Goal: Information Seeking & Learning: Learn about a topic

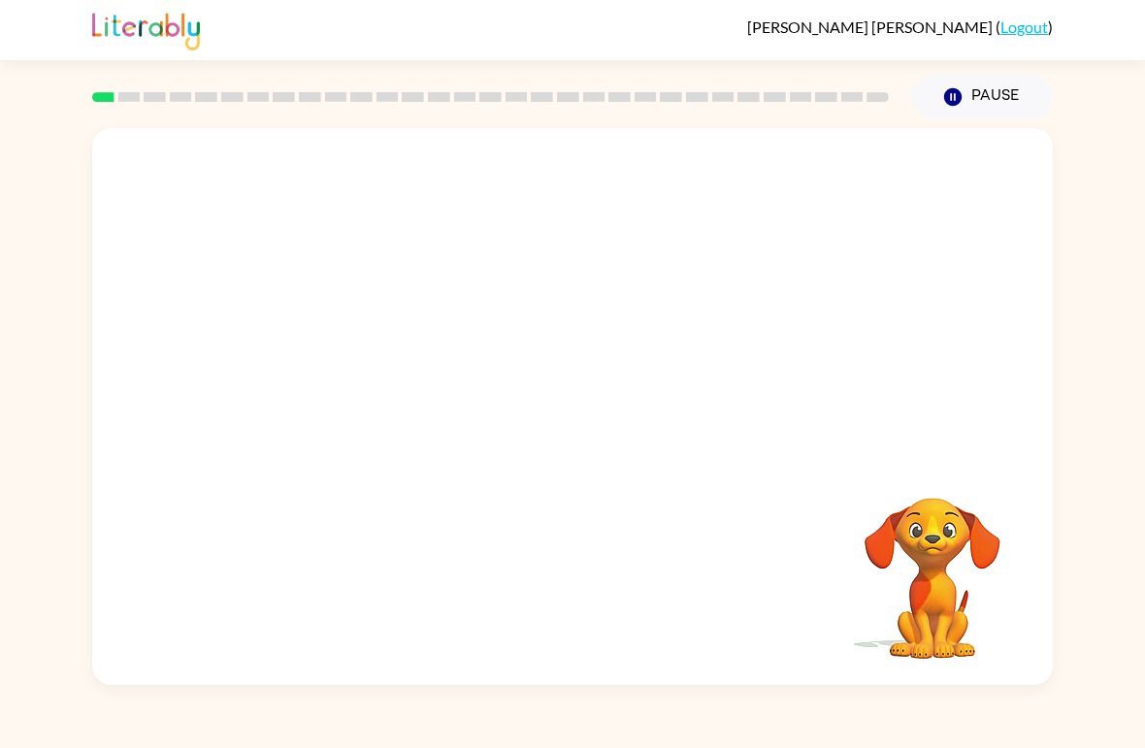
click at [350, 352] on video "Your browser must support playing .mp4 files to use Literably. Please try using…" at bounding box center [572, 292] width 961 height 329
click at [349, 352] on video "Your browser must support playing .mp4 files to use Literably. Please try using…" at bounding box center [572, 292] width 961 height 329
click at [556, 434] on icon "button" at bounding box center [573, 417] width 34 height 34
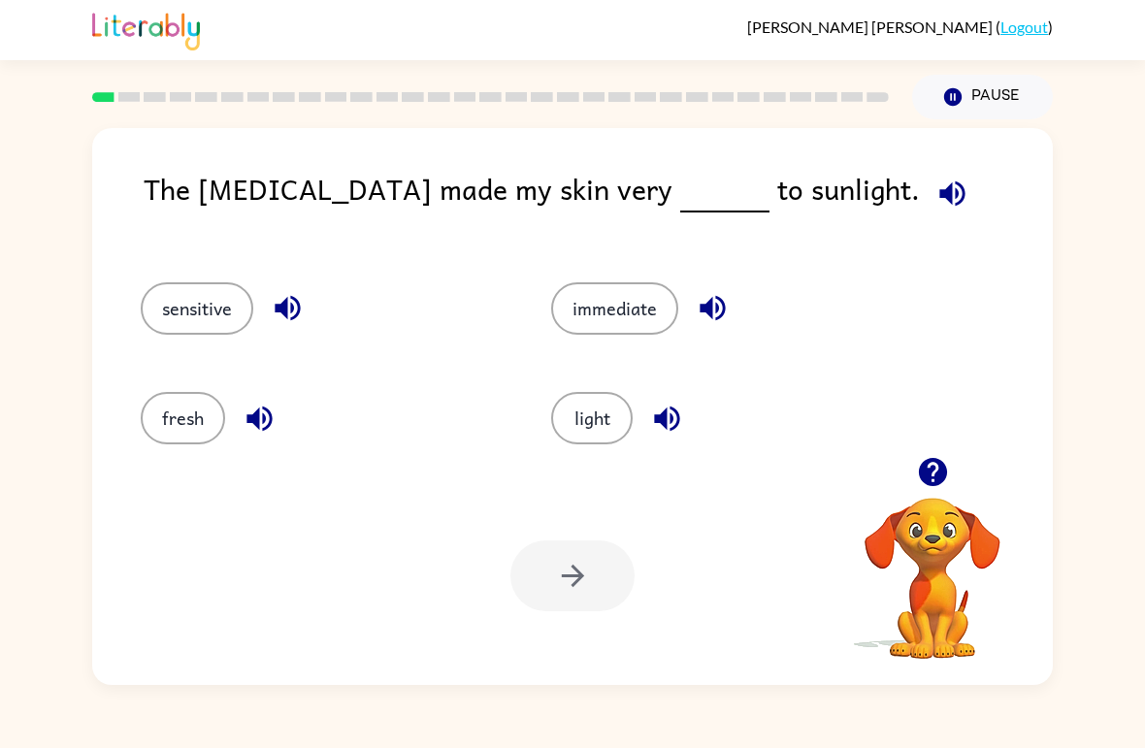
click at [629, 425] on button "light" at bounding box center [592, 418] width 82 height 52
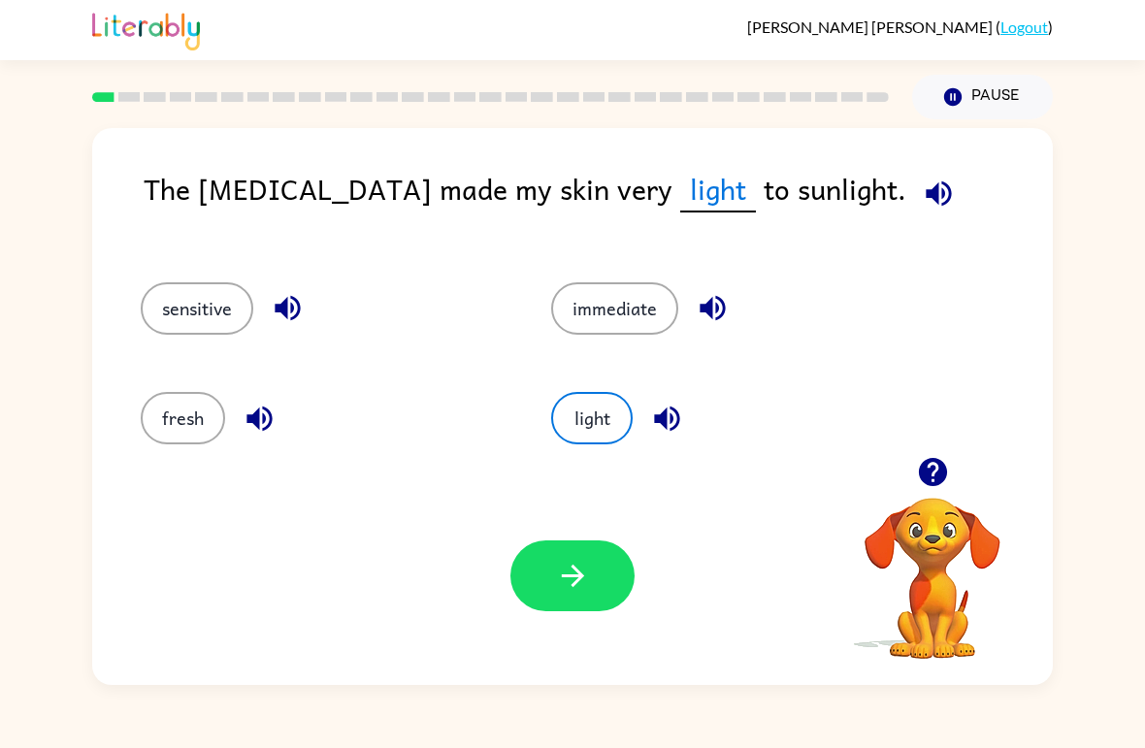
click at [237, 301] on button "sensitive" at bounding box center [197, 308] width 113 height 52
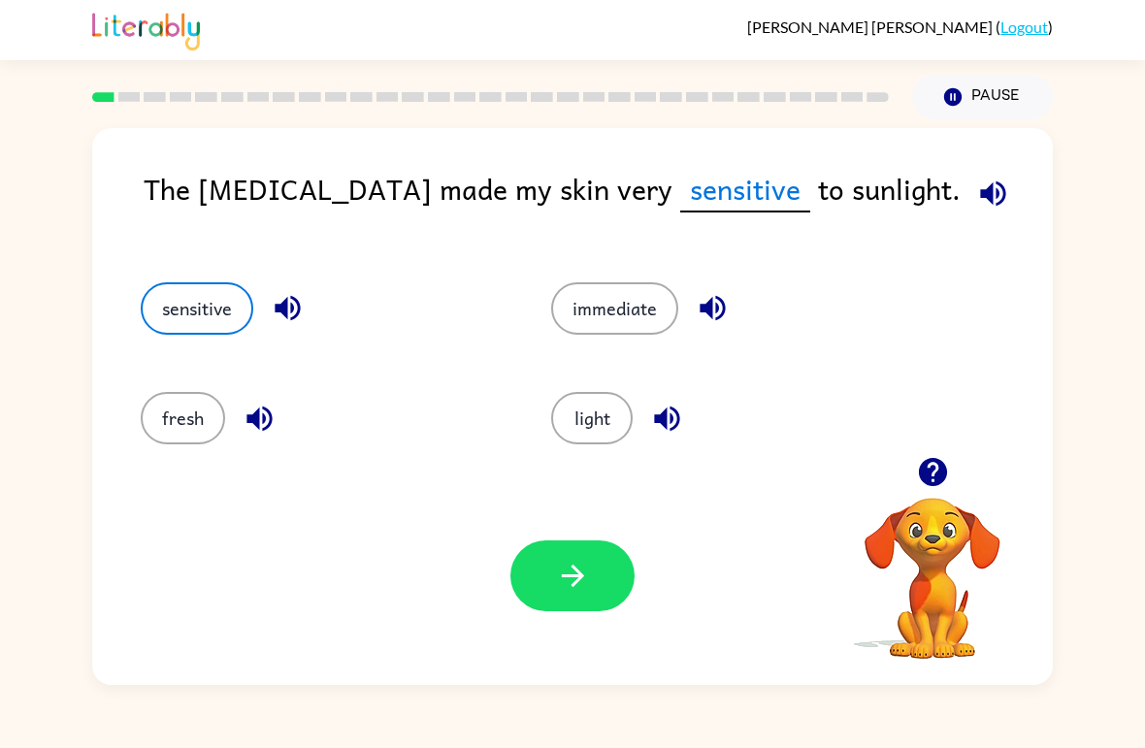
click at [612, 583] on button "button" at bounding box center [573, 576] width 124 height 71
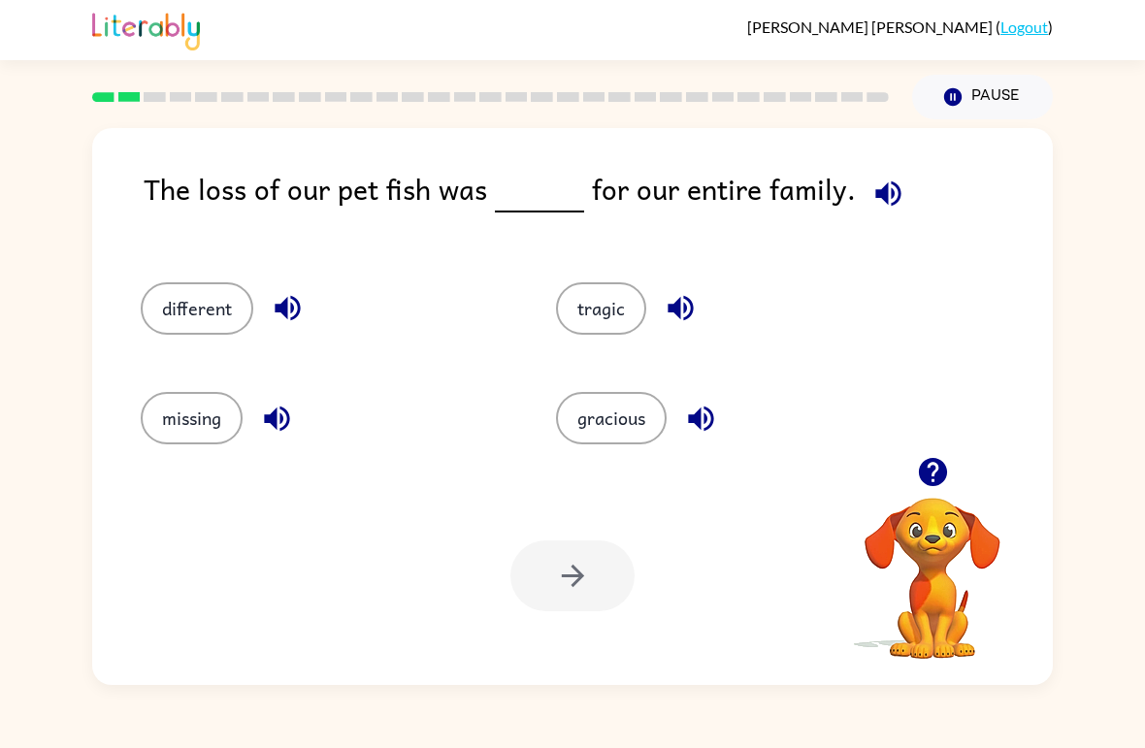
click at [641, 312] on button "tragic" at bounding box center [601, 308] width 90 height 52
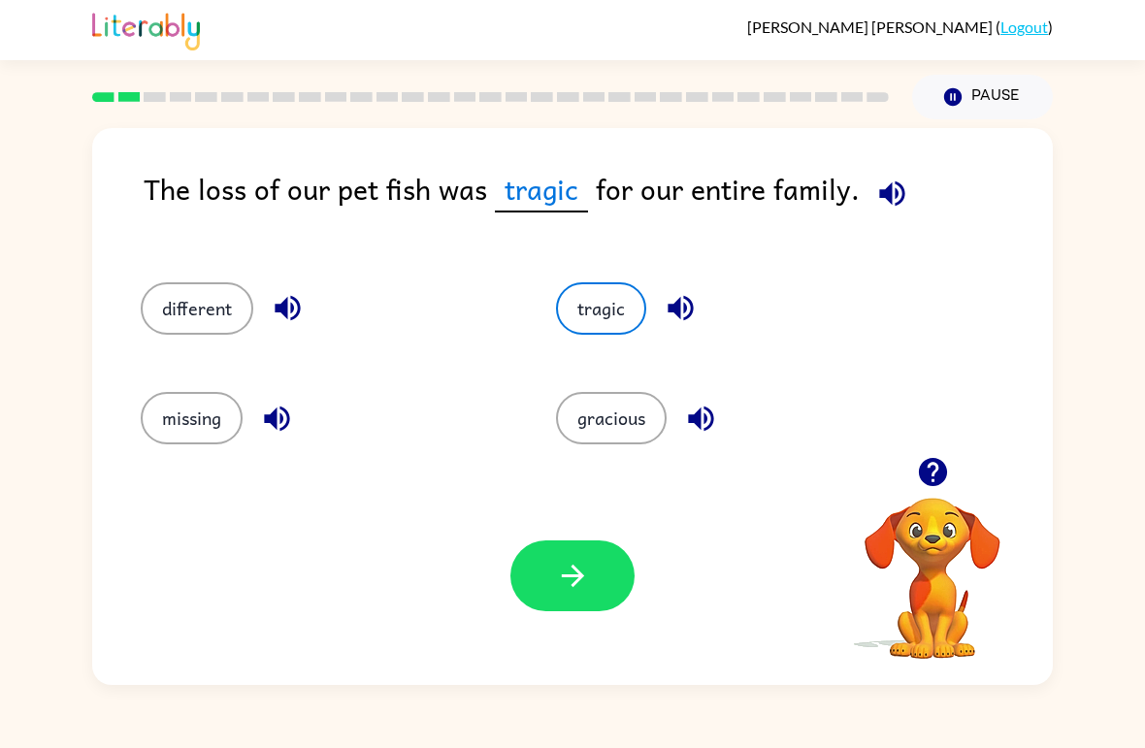
click at [572, 606] on button "button" at bounding box center [573, 576] width 124 height 71
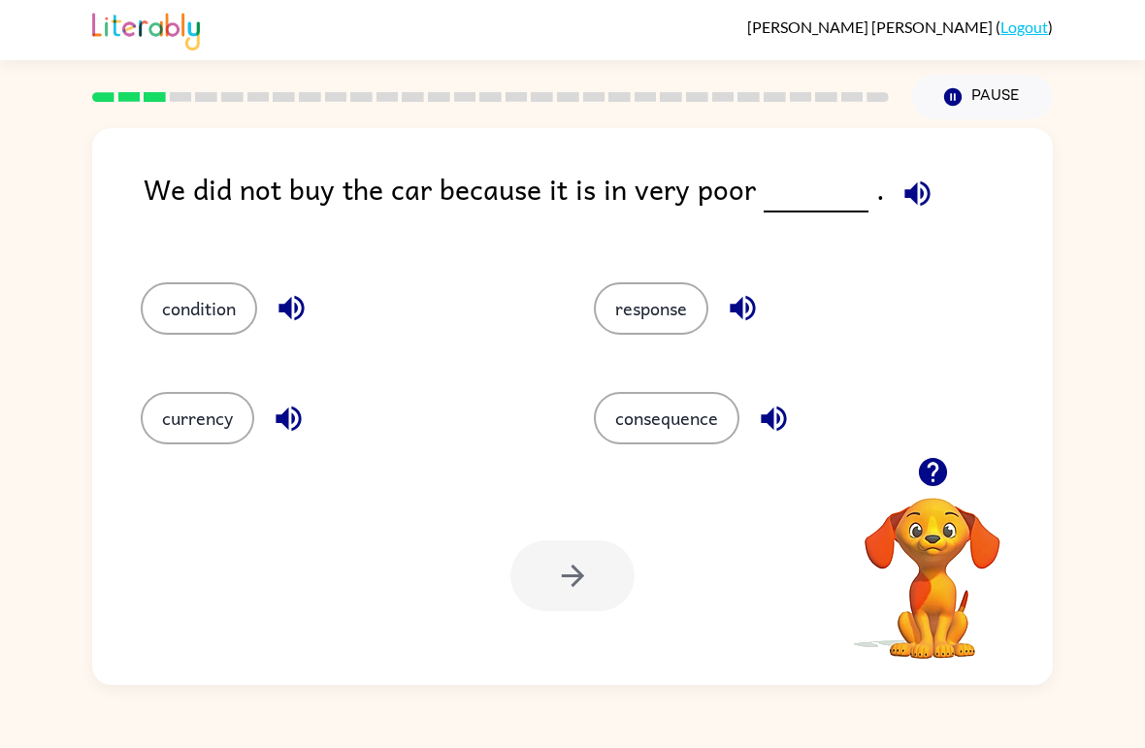
click at [195, 334] on button "condition" at bounding box center [199, 308] width 116 height 52
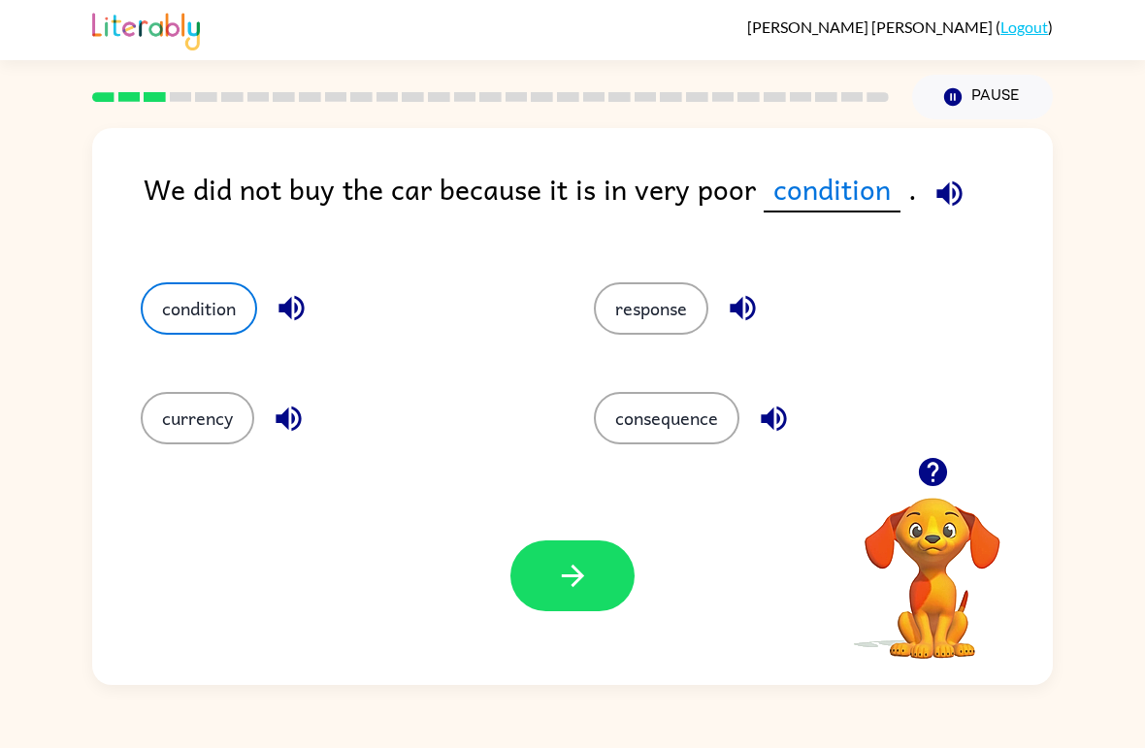
click at [572, 582] on icon "button" at bounding box center [573, 576] width 34 height 34
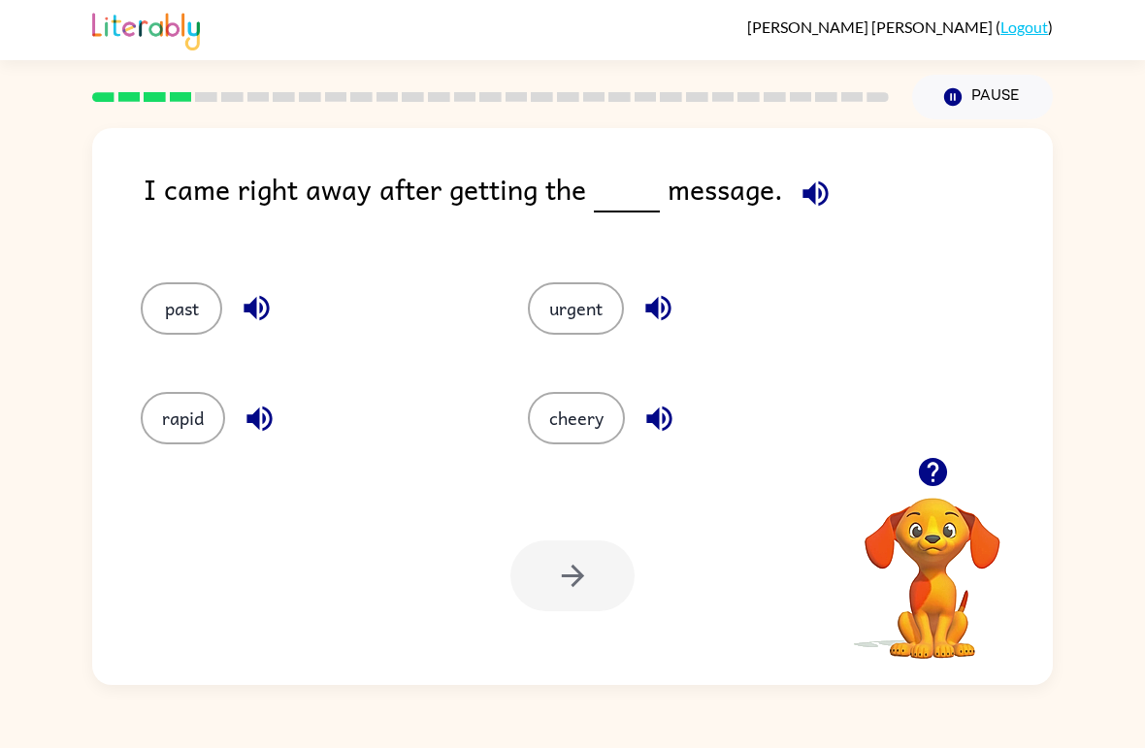
click at [1083, 656] on div "I came right away after getting the message. past urgent rapid cheery Your brow…" at bounding box center [572, 402] width 1145 height 566
click at [614, 417] on button "cheery" at bounding box center [576, 418] width 97 height 52
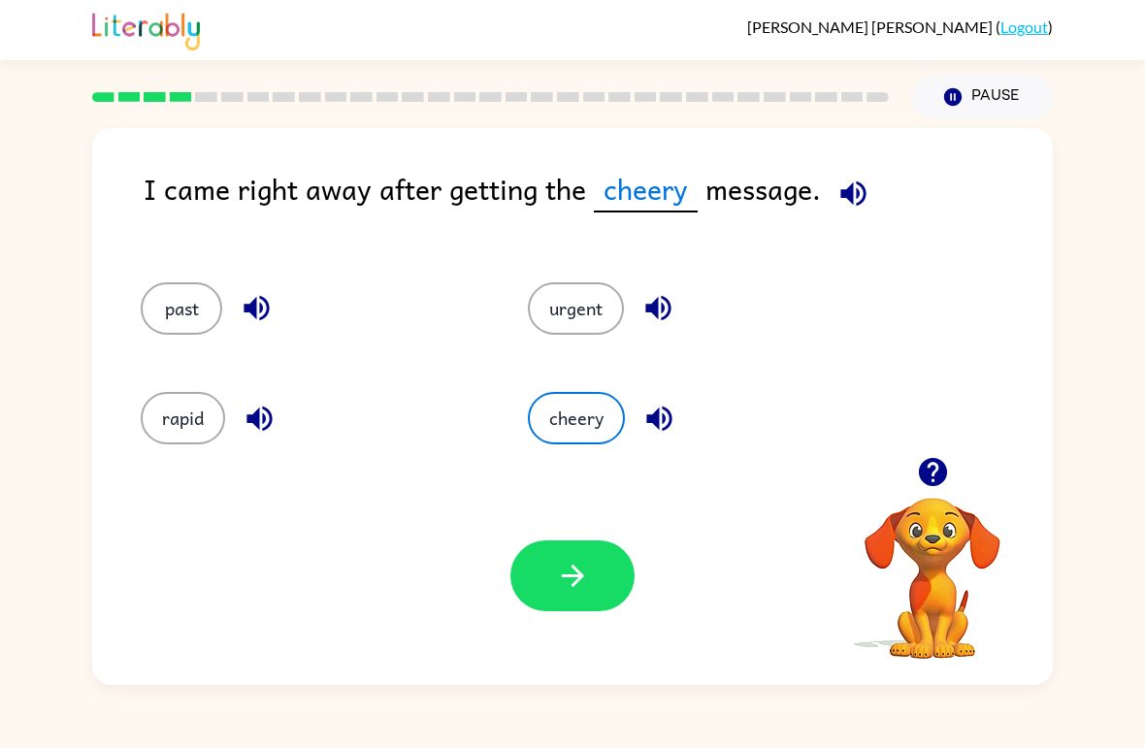
click at [585, 571] on icon "button" at bounding box center [573, 576] width 34 height 34
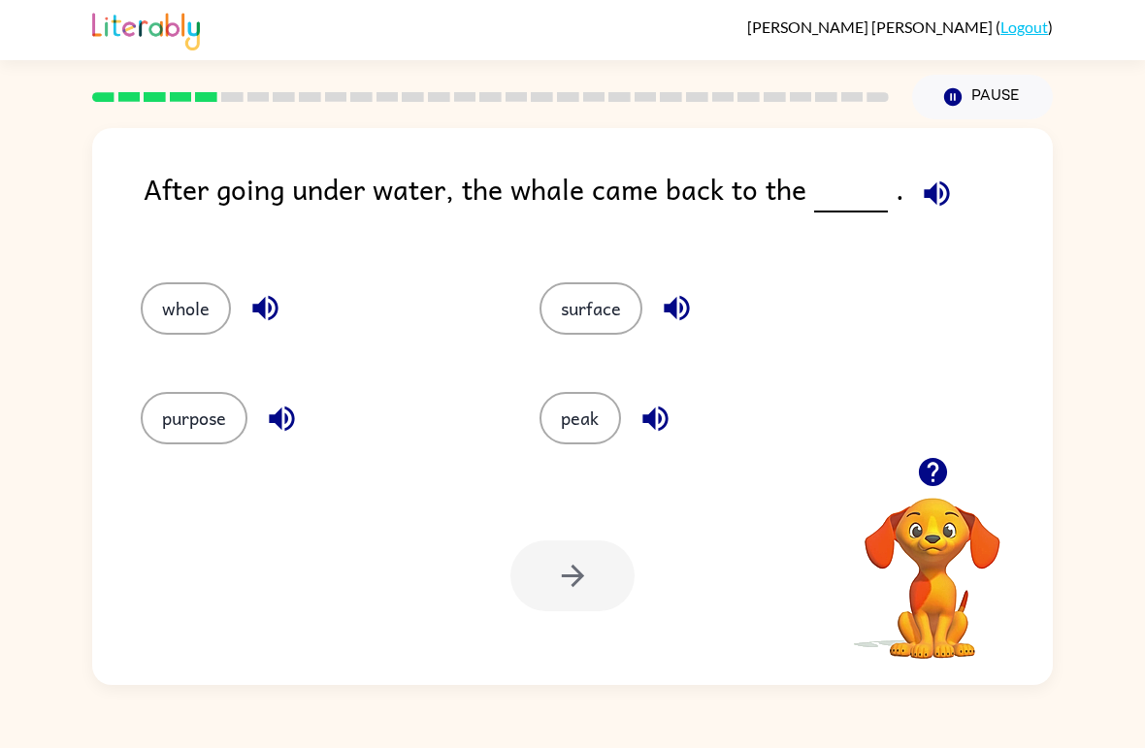
click at [591, 305] on button "surface" at bounding box center [591, 308] width 103 height 52
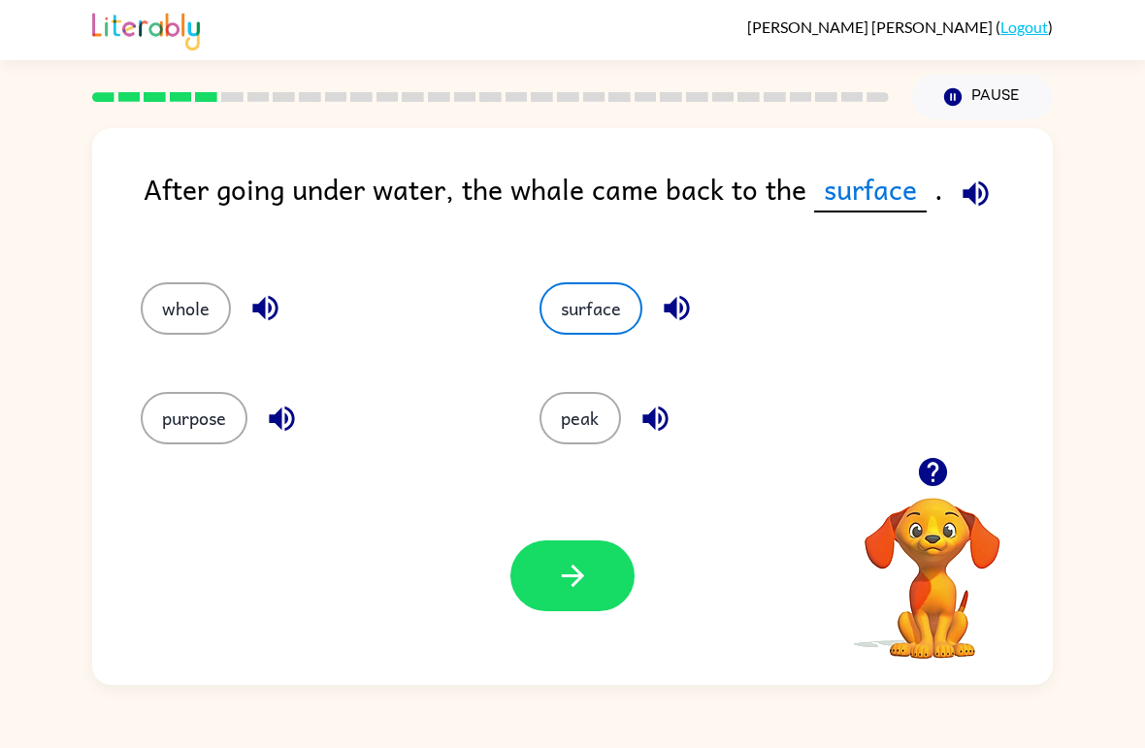
click at [592, 575] on button "button" at bounding box center [573, 576] width 124 height 71
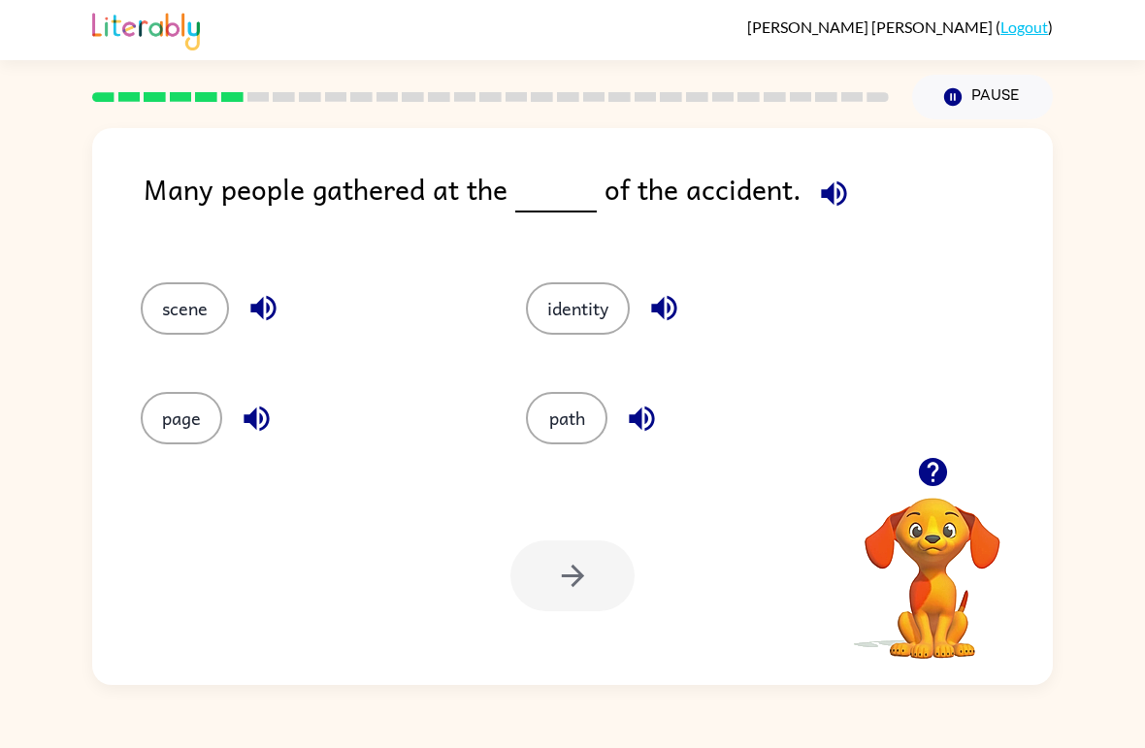
click at [182, 348] on div "scene" at bounding box center [296, 301] width 385 height 110
click at [212, 319] on button "scene" at bounding box center [185, 308] width 88 height 52
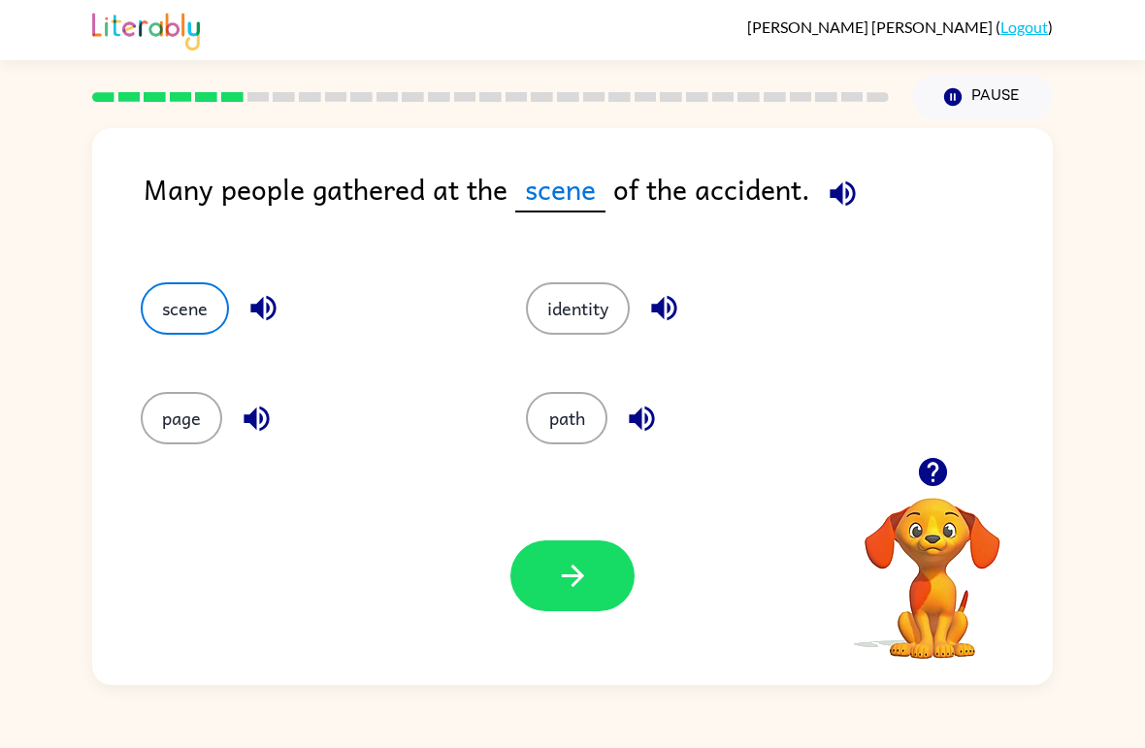
click at [606, 550] on button "button" at bounding box center [573, 576] width 124 height 71
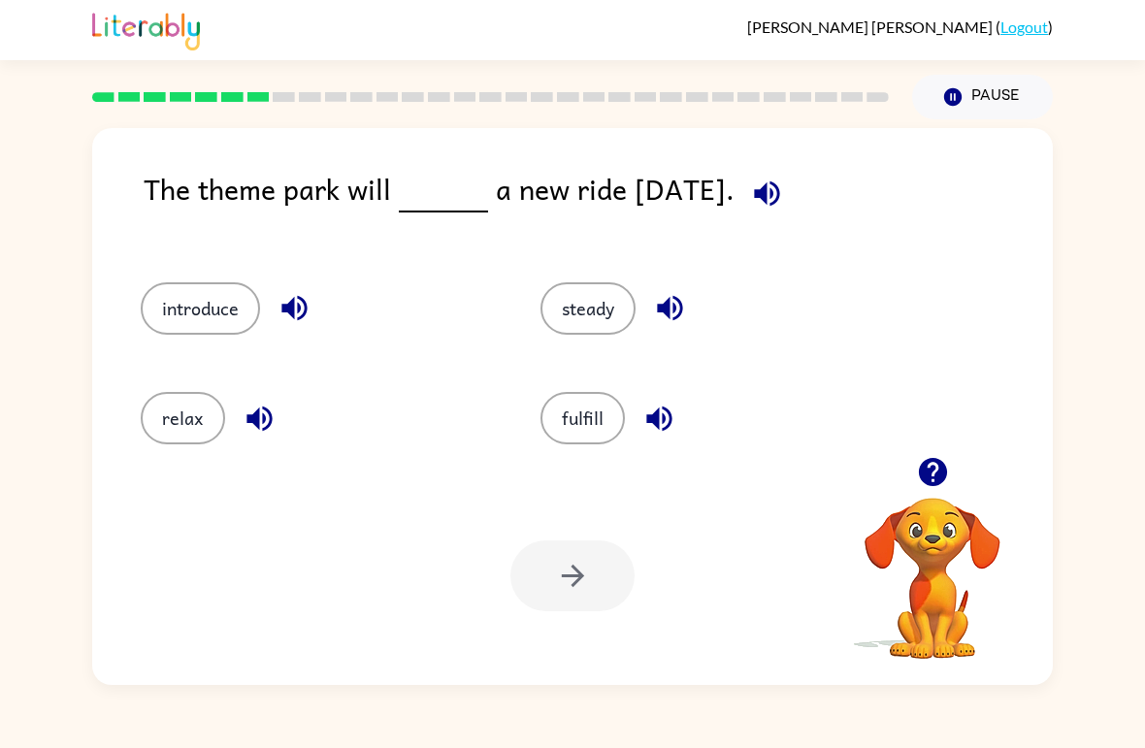
click at [223, 313] on button "introduce" at bounding box center [200, 308] width 119 height 52
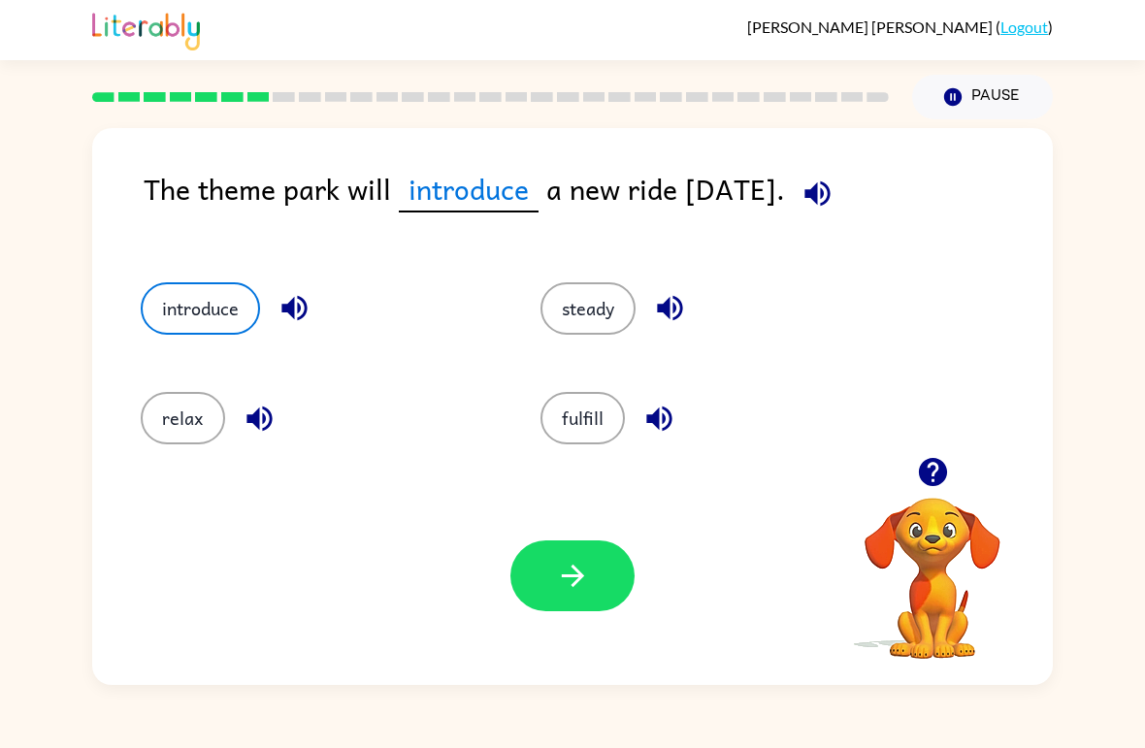
click at [565, 570] on icon "button" at bounding box center [573, 576] width 34 height 34
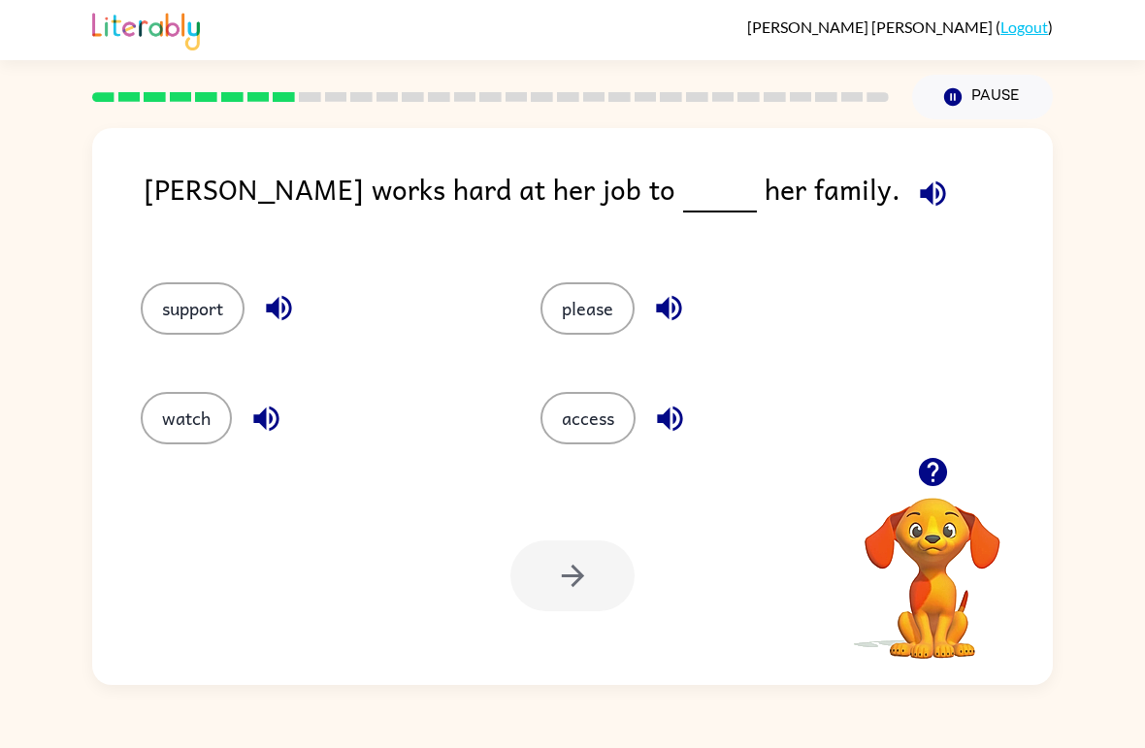
click at [178, 312] on button "support" at bounding box center [193, 308] width 104 height 52
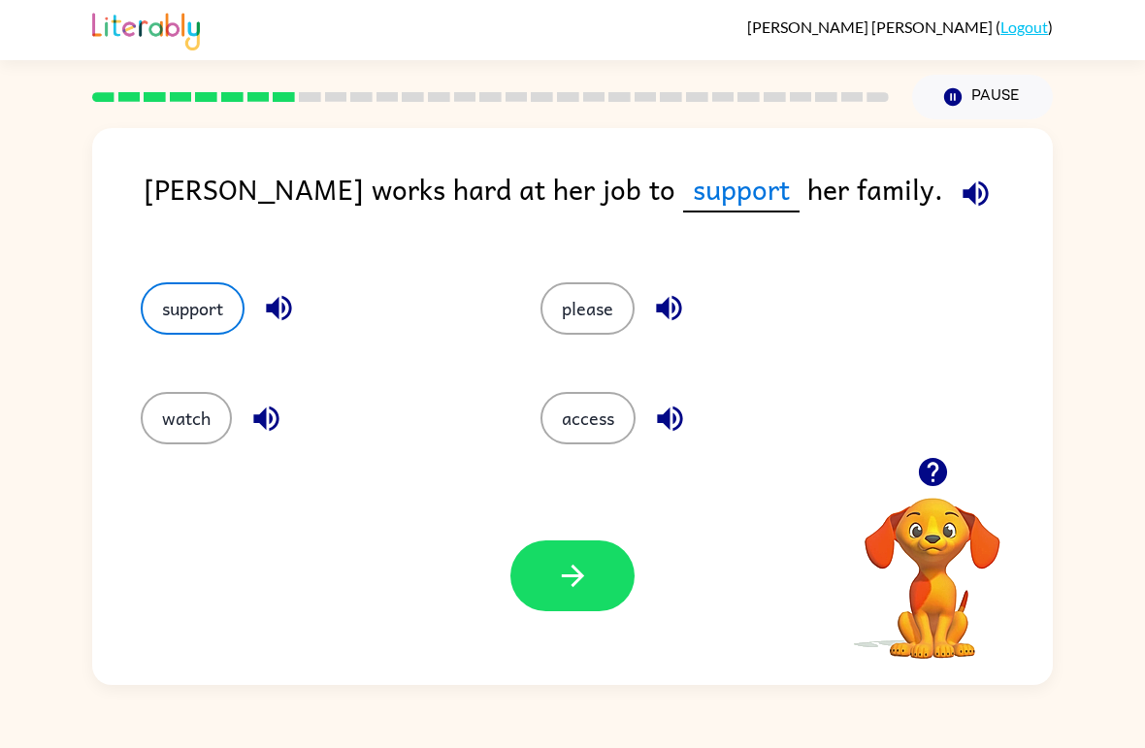
click at [3, 342] on div "[PERSON_NAME] works hard at her job to support her family. support please watch…" at bounding box center [572, 402] width 1145 height 566
click at [545, 594] on button "button" at bounding box center [573, 576] width 124 height 71
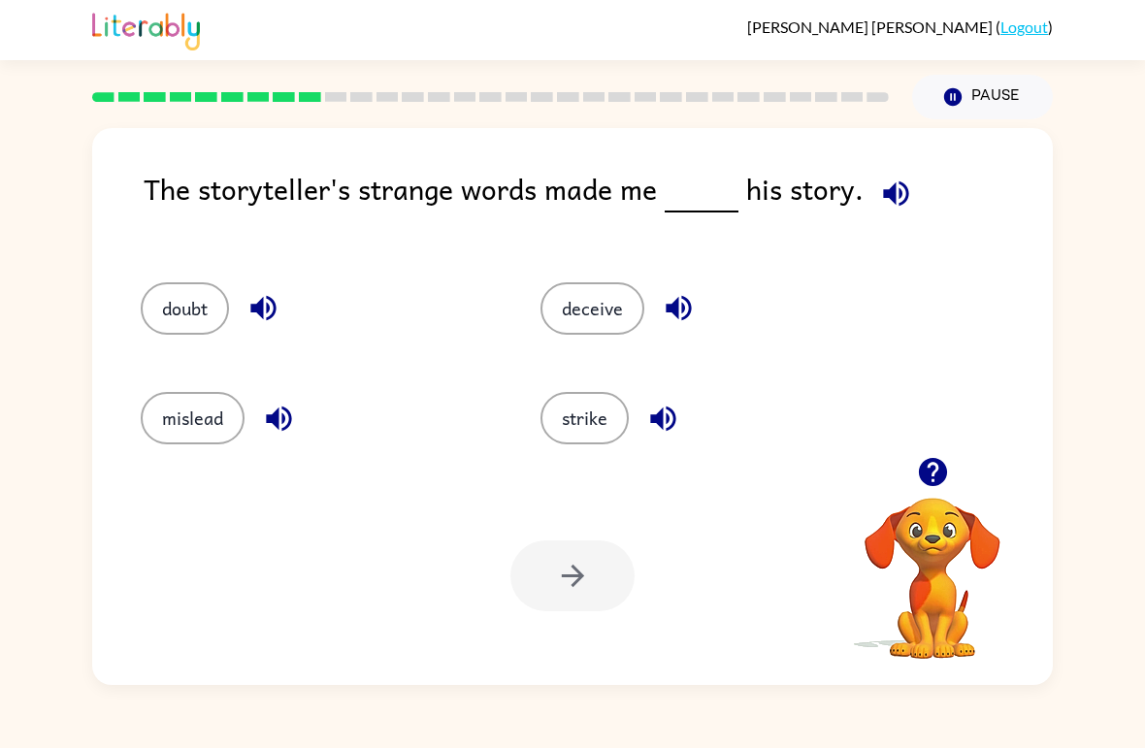
click at [176, 425] on button "mislead" at bounding box center [193, 418] width 104 height 52
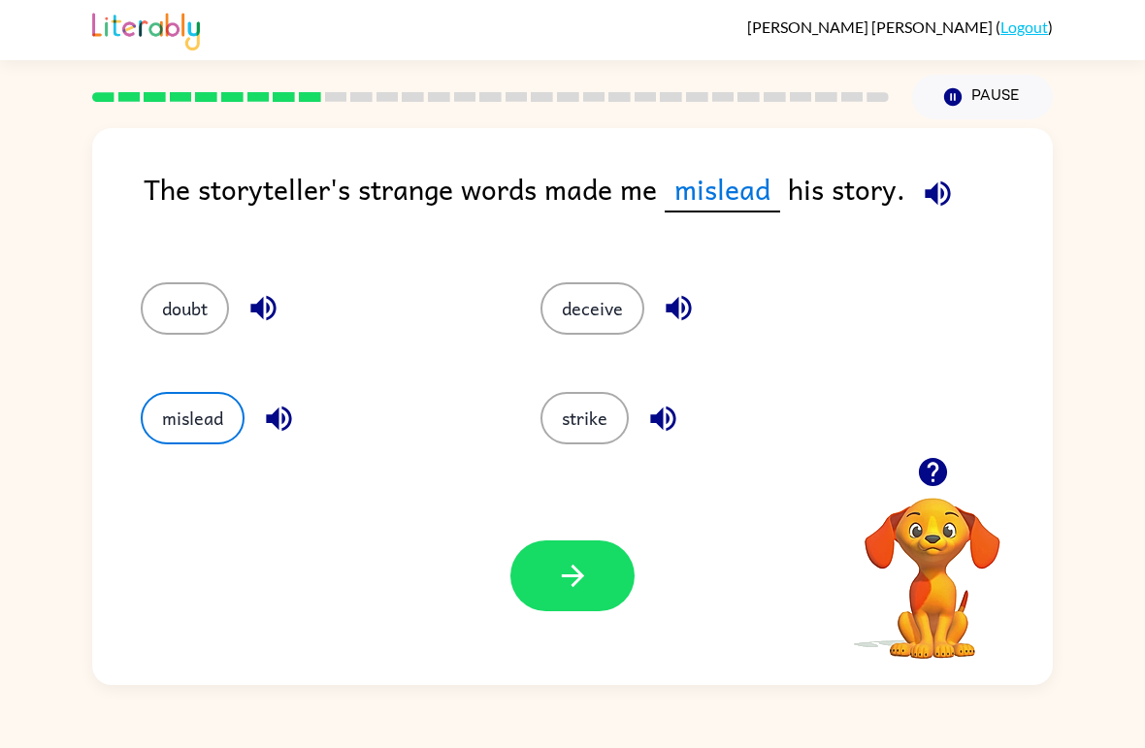
click at [561, 605] on button "button" at bounding box center [573, 576] width 124 height 71
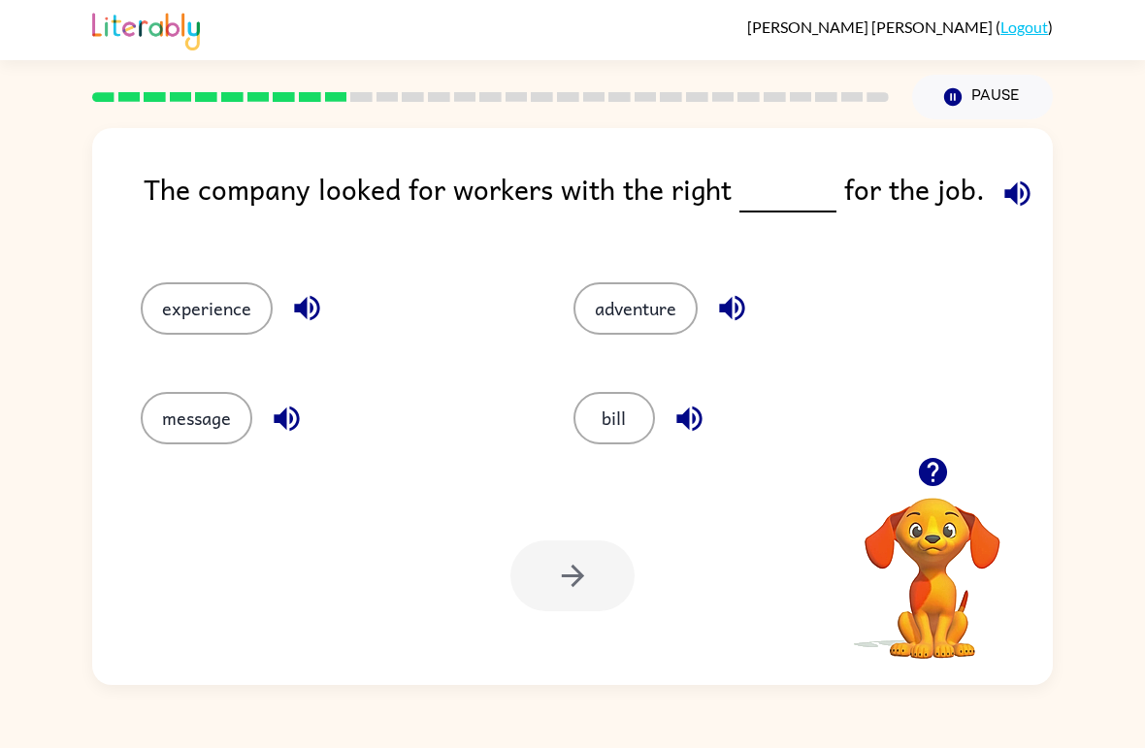
click at [129, 317] on div "experience" at bounding box center [320, 301] width 433 height 110
click at [161, 323] on button "experience" at bounding box center [207, 308] width 132 height 52
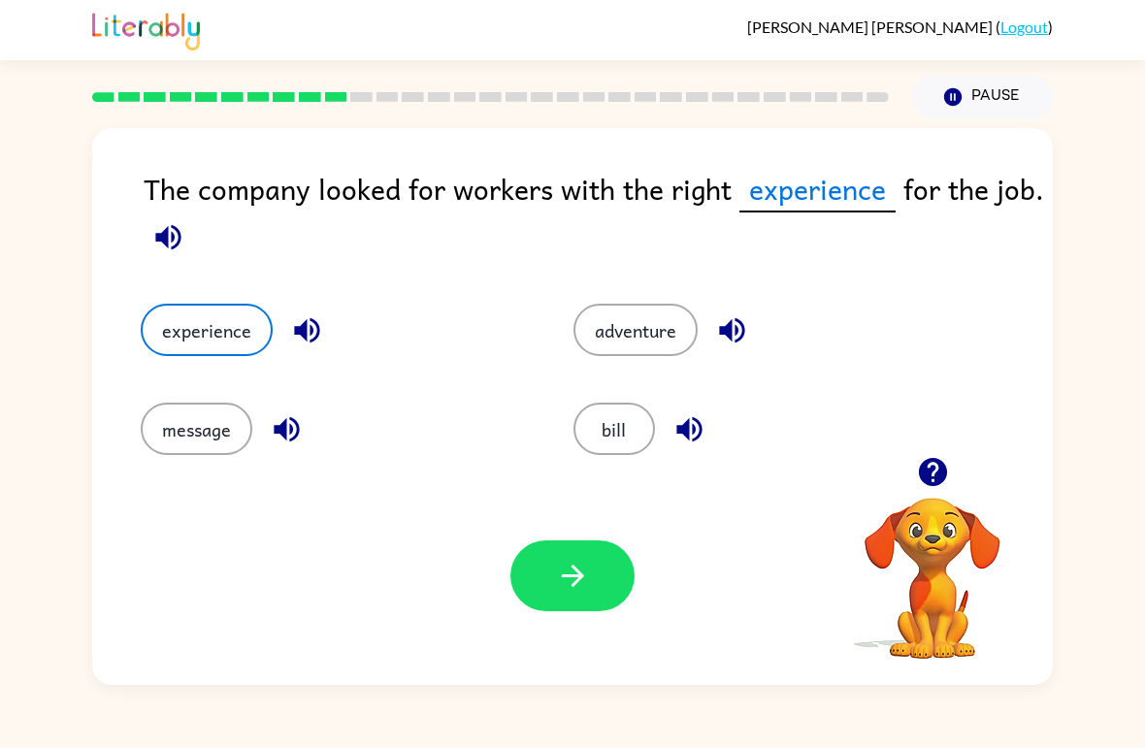
click at [511, 569] on button "button" at bounding box center [573, 576] width 124 height 71
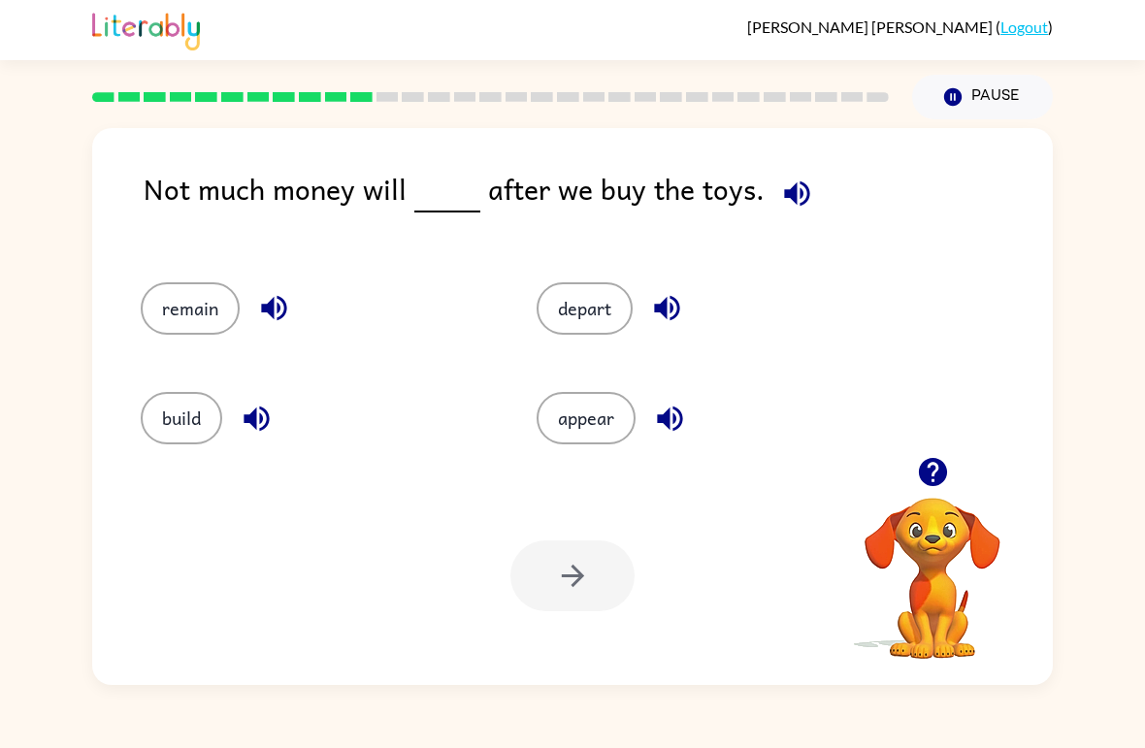
click at [557, 415] on button "appear" at bounding box center [586, 418] width 99 height 52
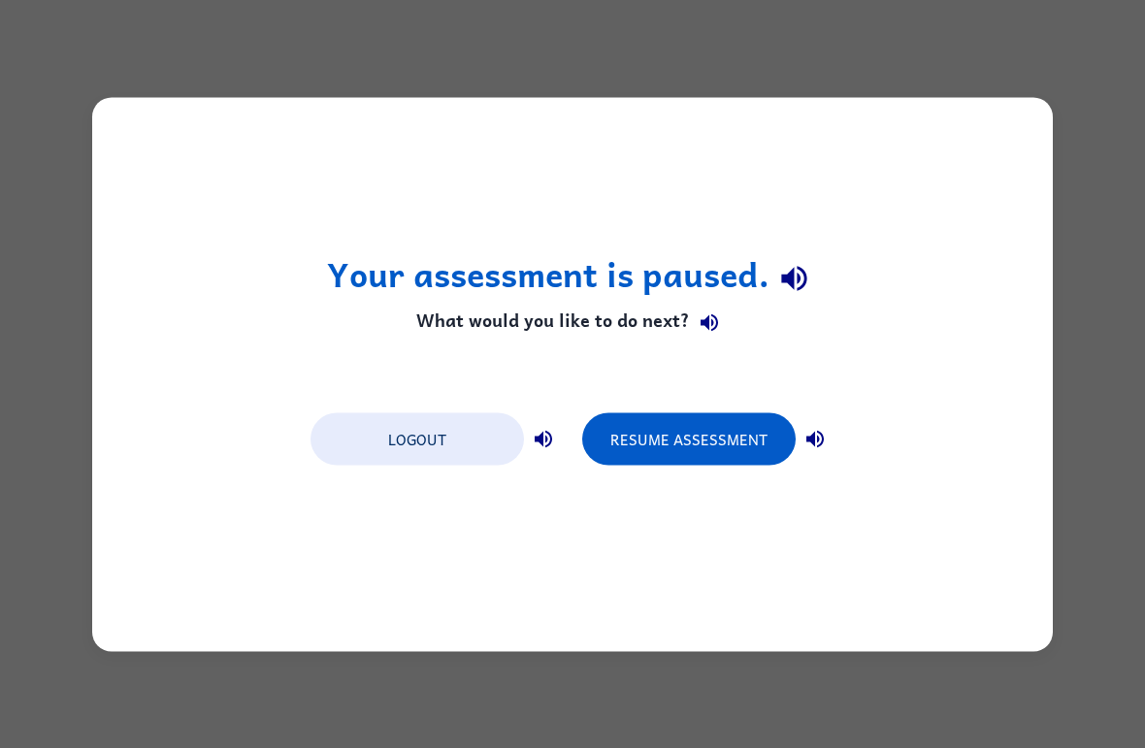
click at [752, 450] on button "Resume Assessment" at bounding box center [689, 439] width 214 height 52
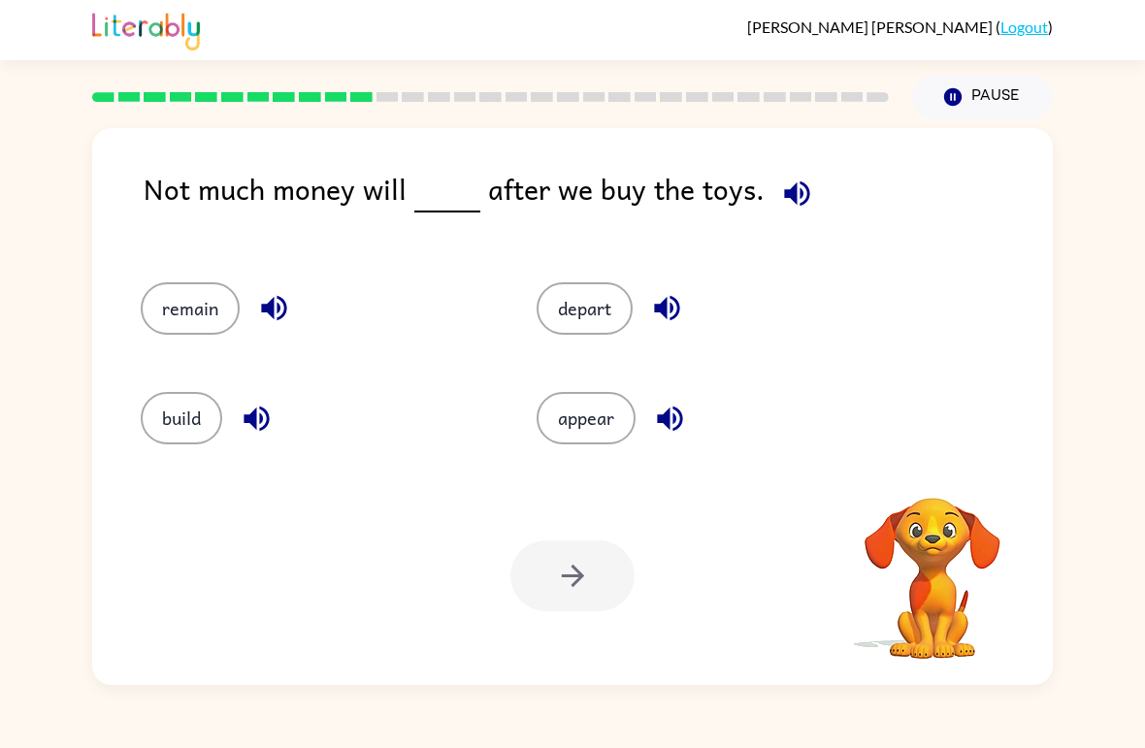
click at [603, 422] on button "appear" at bounding box center [586, 418] width 99 height 52
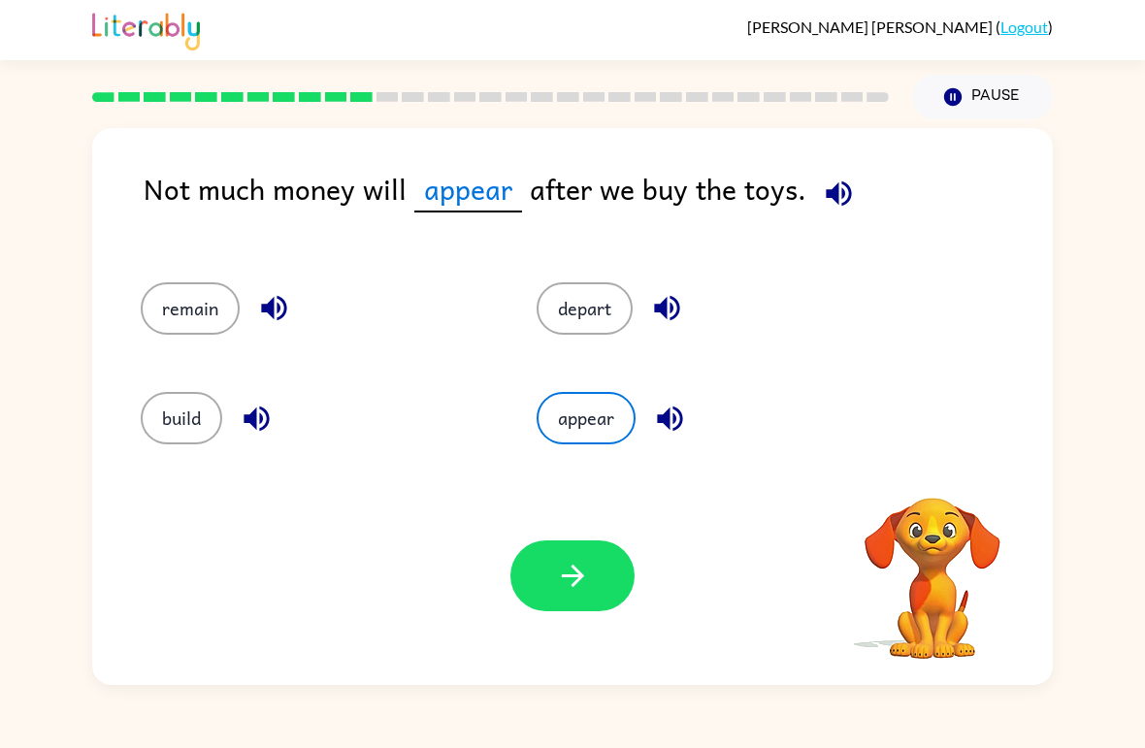
click at [592, 599] on button "button" at bounding box center [573, 576] width 124 height 71
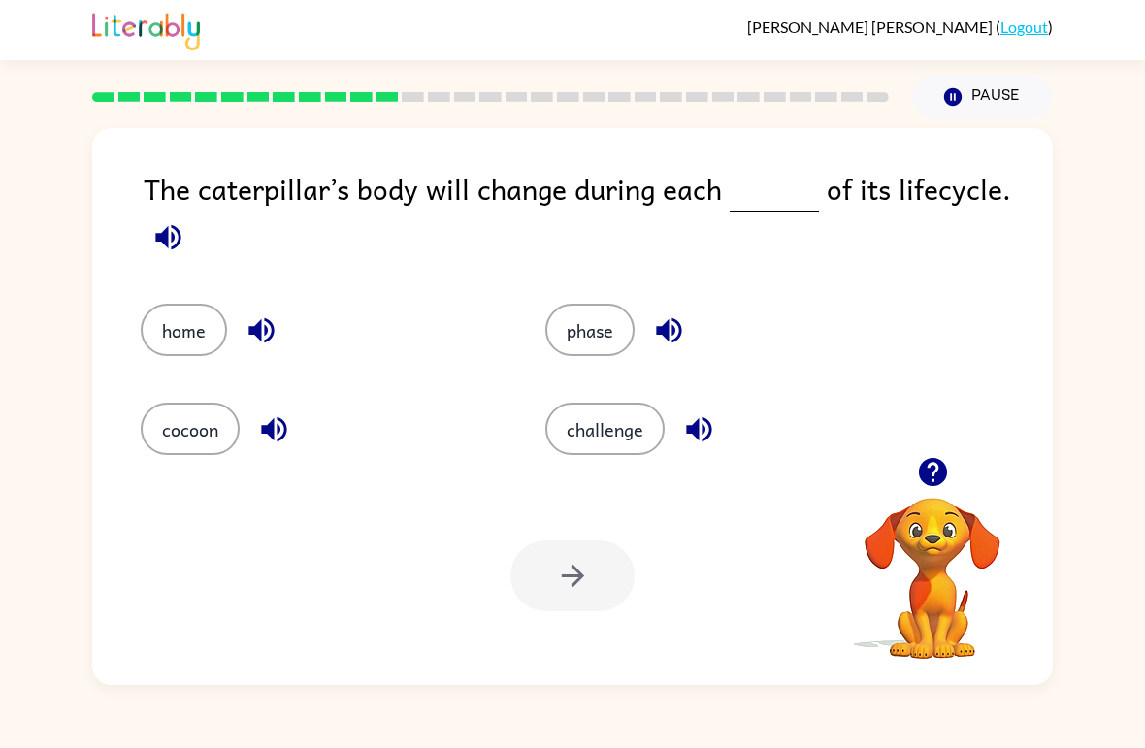
click at [195, 455] on button "cocoon" at bounding box center [190, 429] width 99 height 52
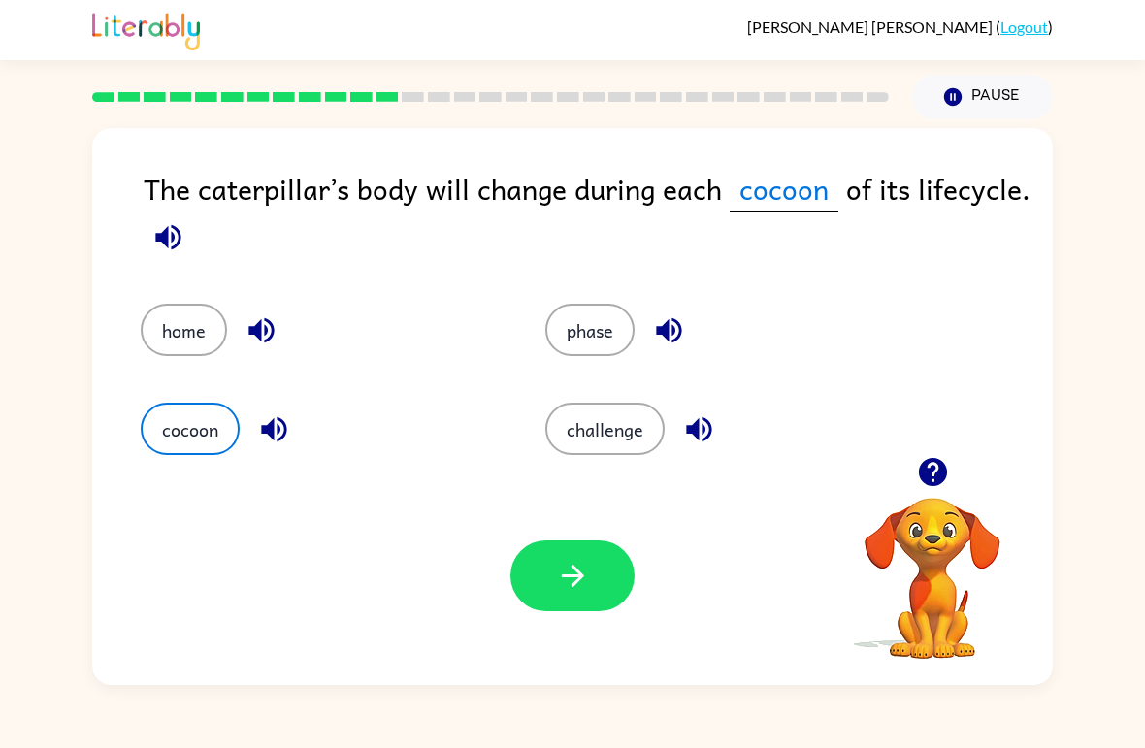
click at [596, 521] on div "Your browser must support playing .mp4 files to use Literably. Please try using…" at bounding box center [572, 576] width 961 height 218
click at [611, 566] on button "button" at bounding box center [573, 576] width 124 height 71
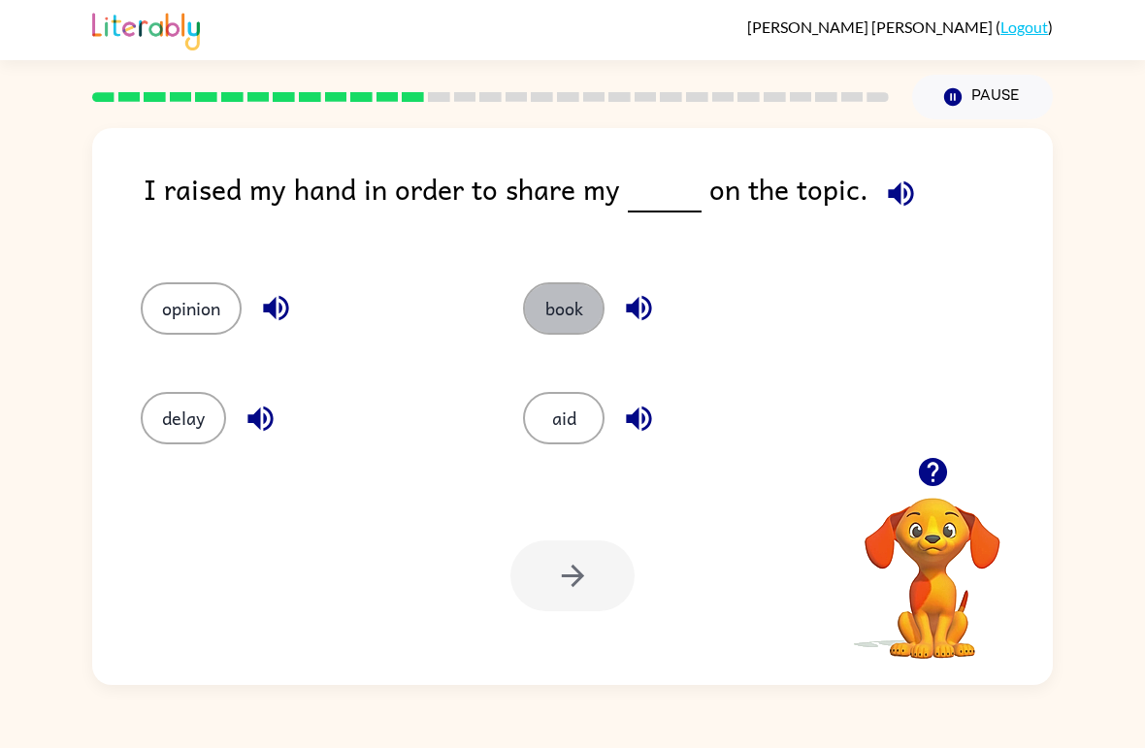
click at [549, 323] on button "book" at bounding box center [564, 308] width 82 height 52
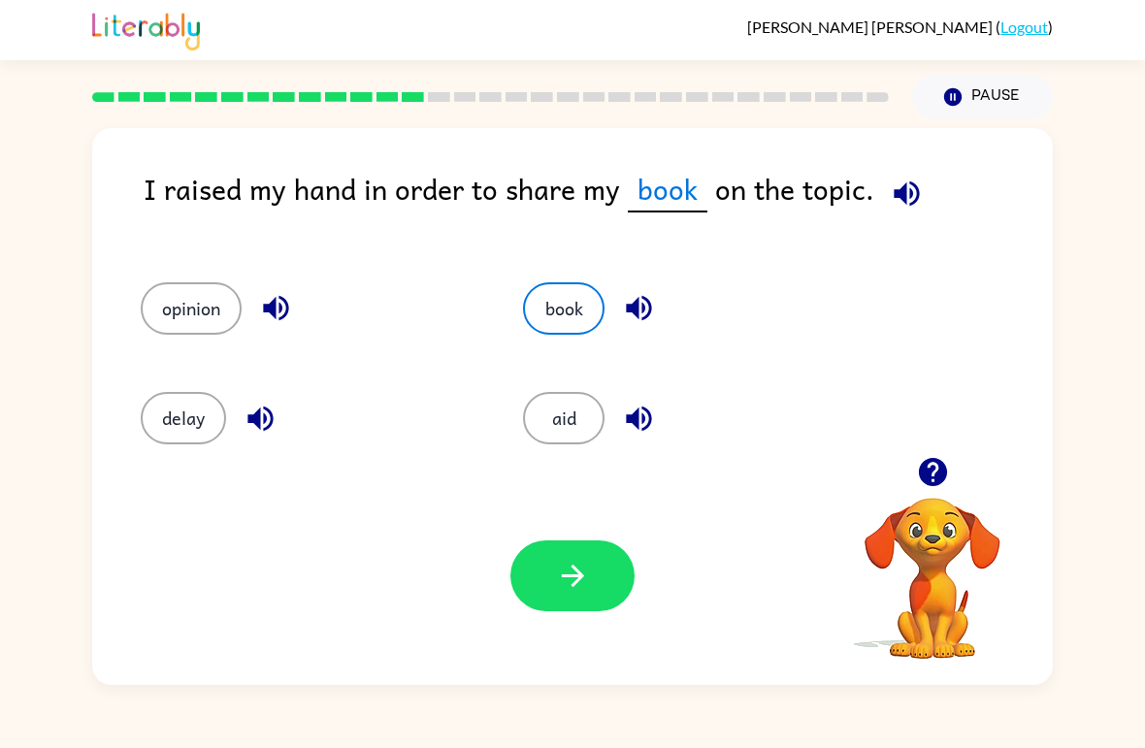
click at [591, 547] on button "button" at bounding box center [573, 576] width 124 height 71
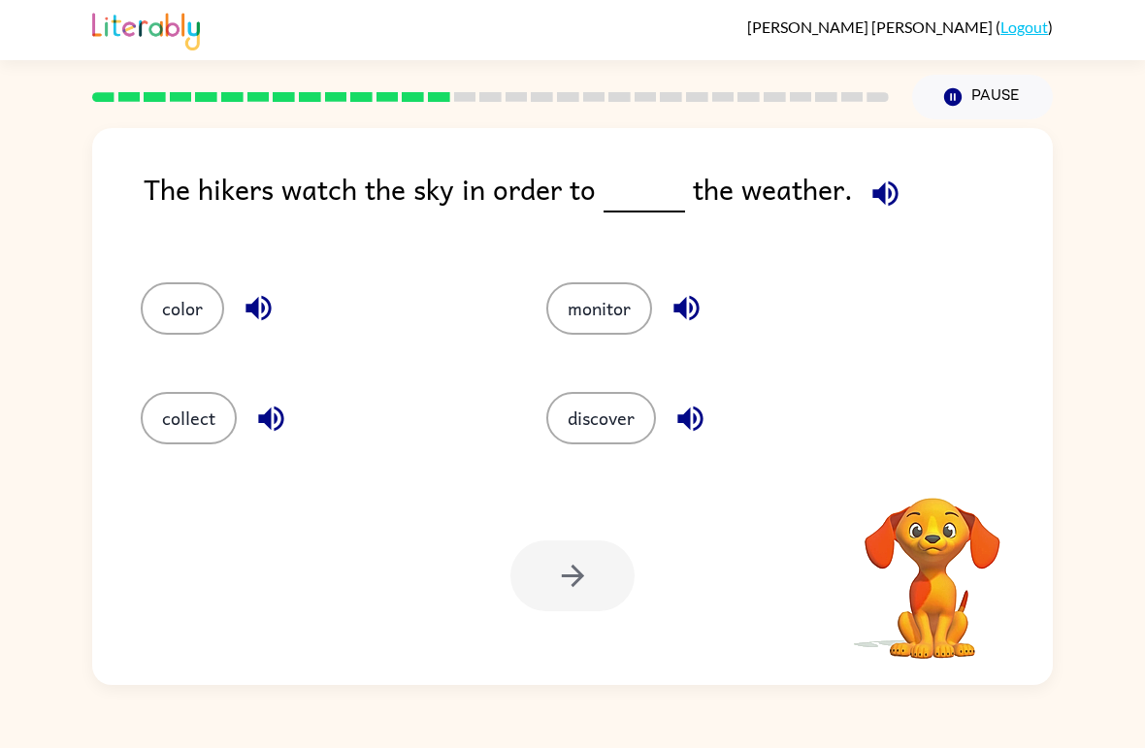
click at [604, 547] on div at bounding box center [573, 576] width 124 height 71
click at [614, 283] on button "monitor" at bounding box center [600, 308] width 106 height 52
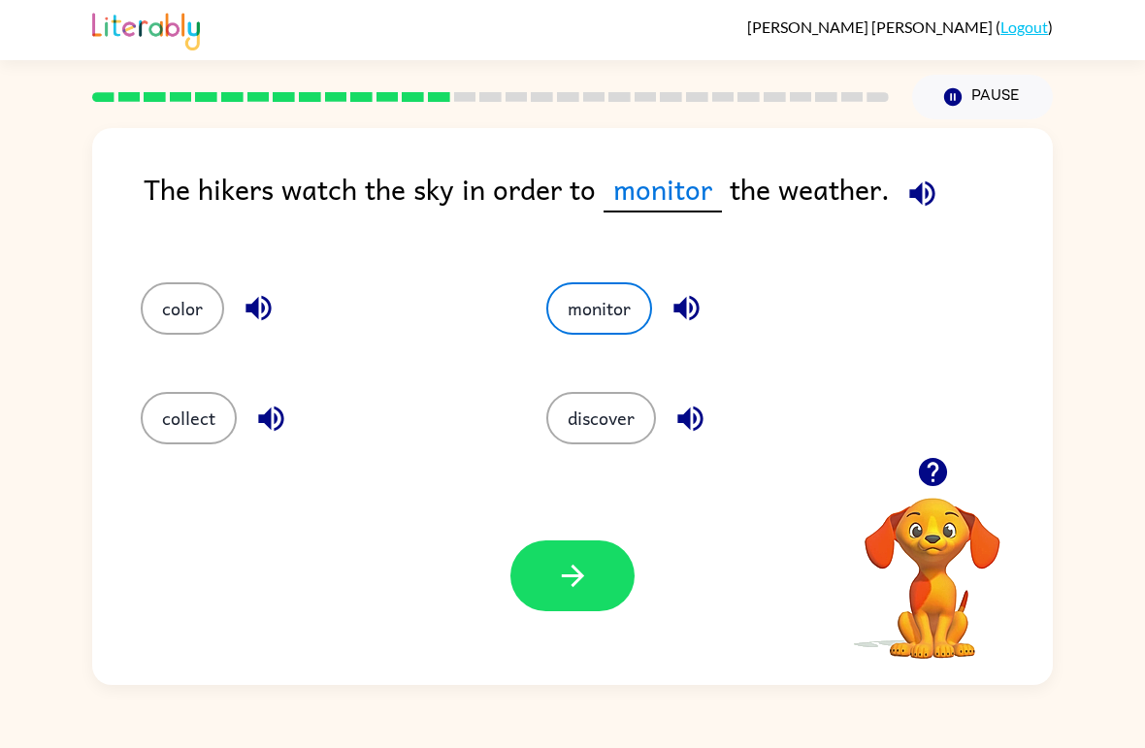
click at [546, 584] on button "button" at bounding box center [573, 576] width 124 height 71
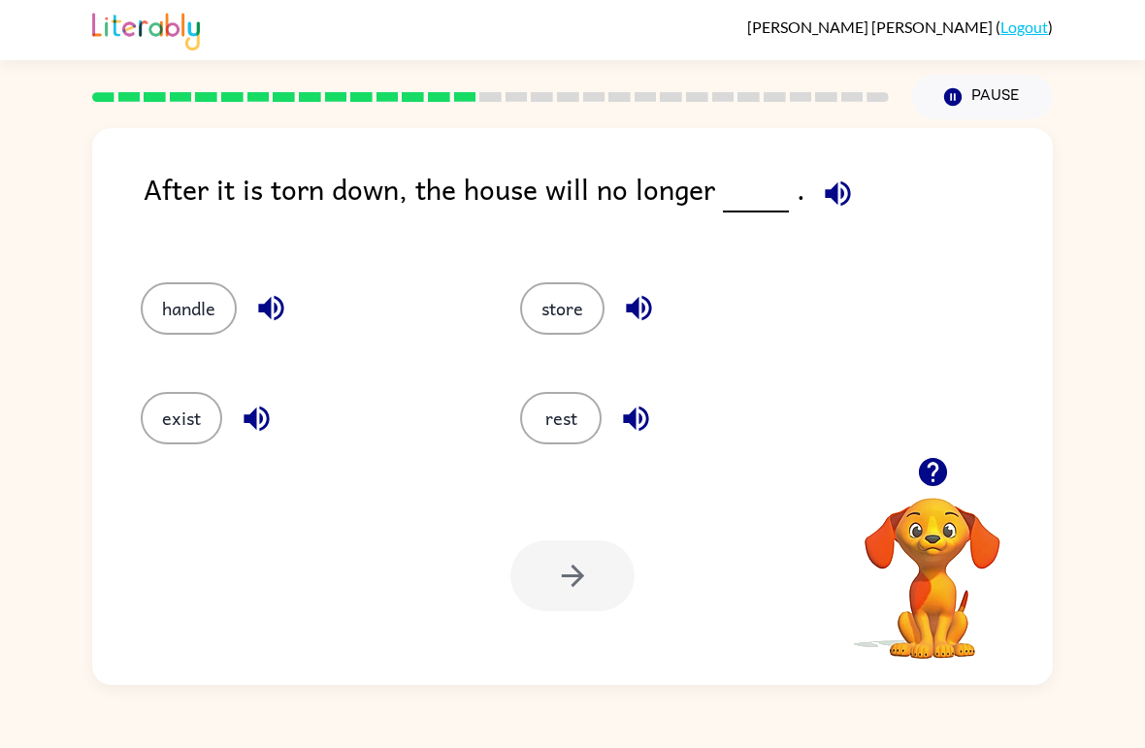
click at [197, 434] on button "exist" at bounding box center [182, 418] width 82 height 52
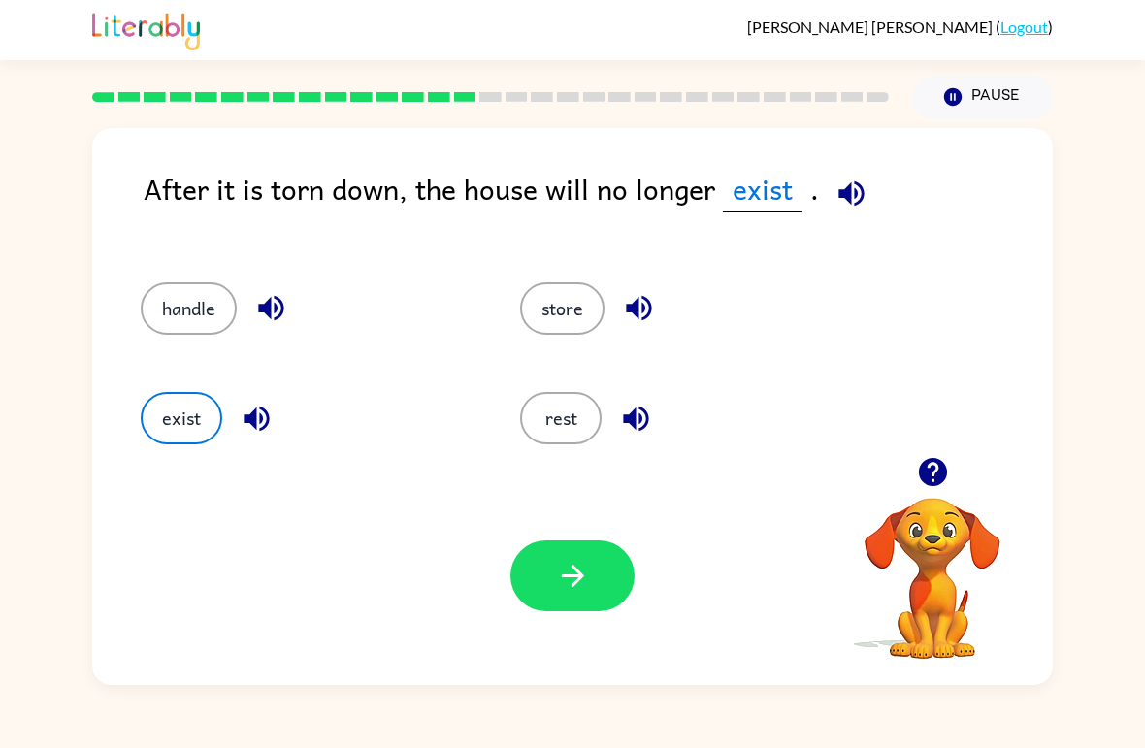
click at [568, 578] on icon "button" at bounding box center [572, 576] width 22 height 22
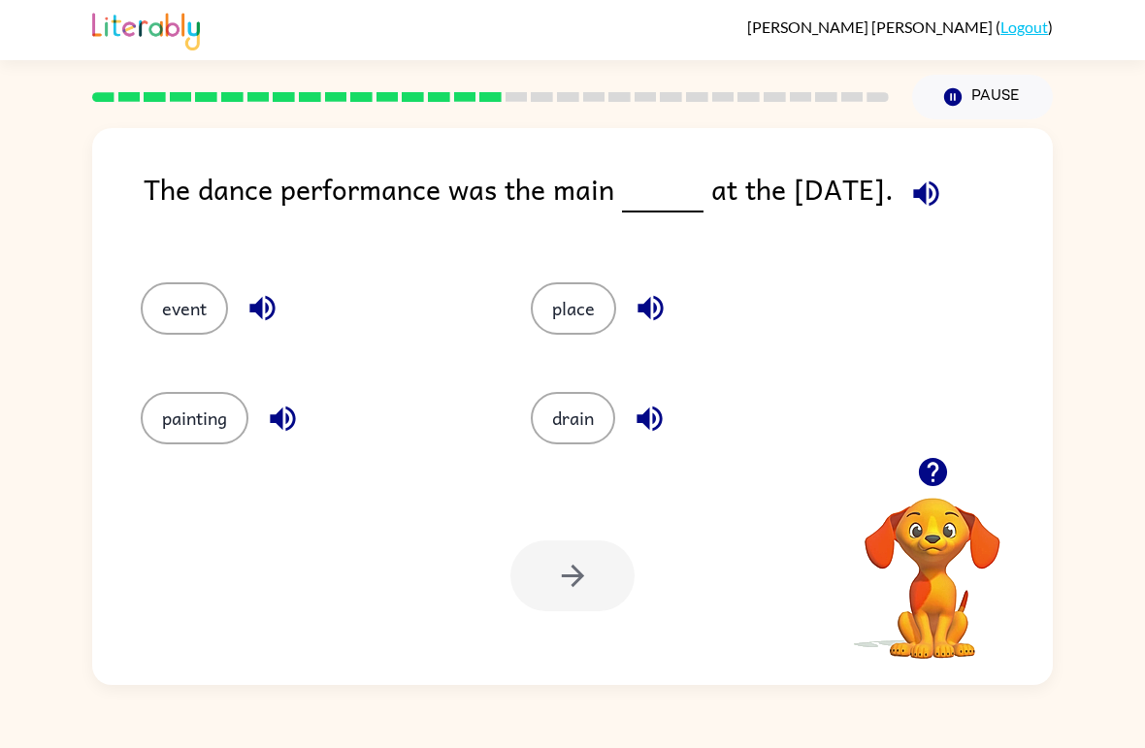
click at [169, 311] on button "event" at bounding box center [184, 308] width 87 height 52
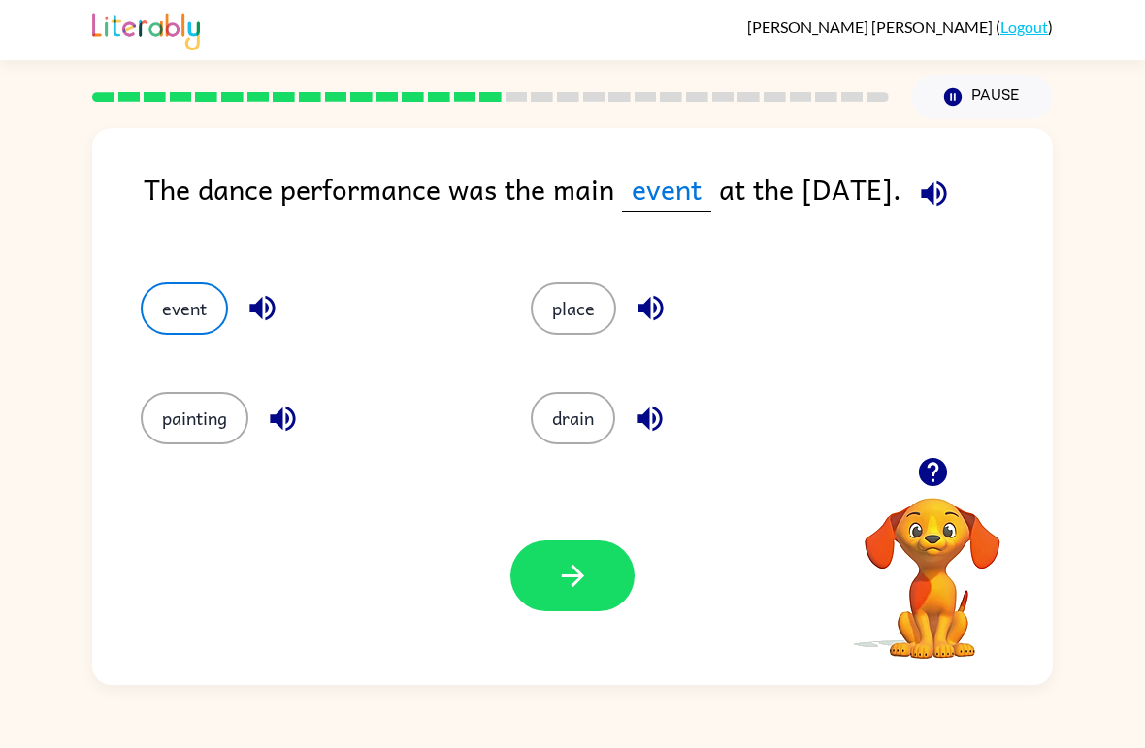
click at [539, 589] on button "button" at bounding box center [573, 576] width 124 height 71
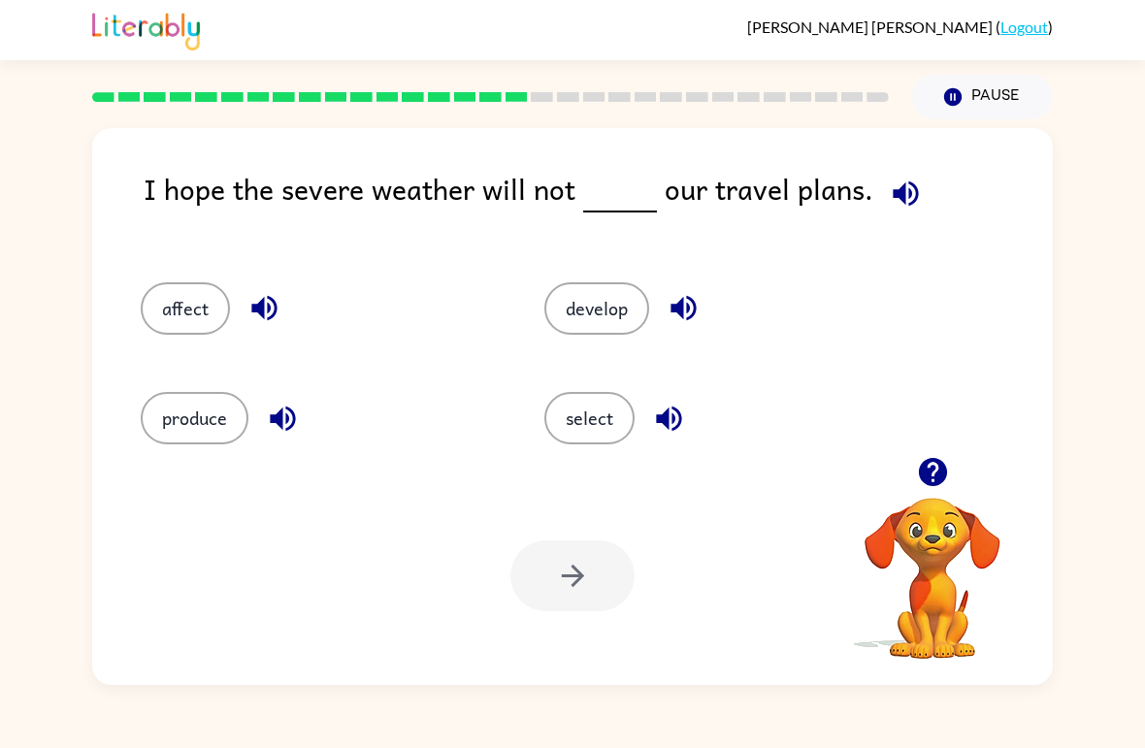
click at [177, 445] on button "produce" at bounding box center [195, 418] width 108 height 52
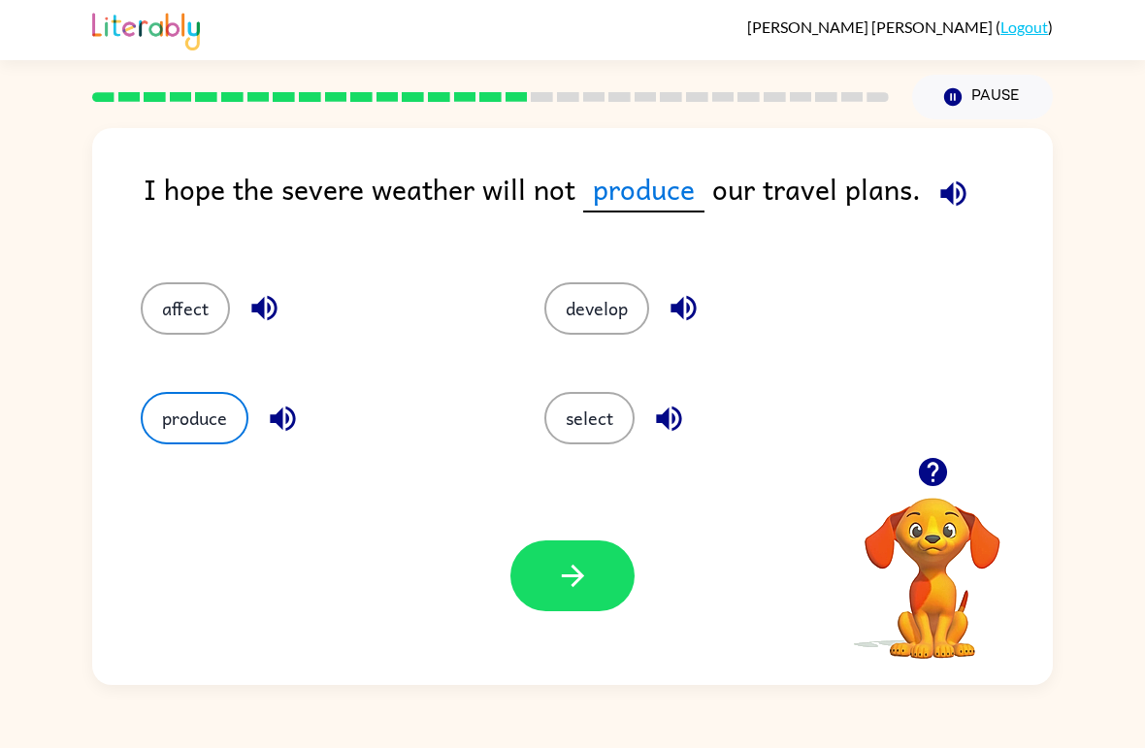
click at [558, 610] on button "button" at bounding box center [573, 576] width 124 height 71
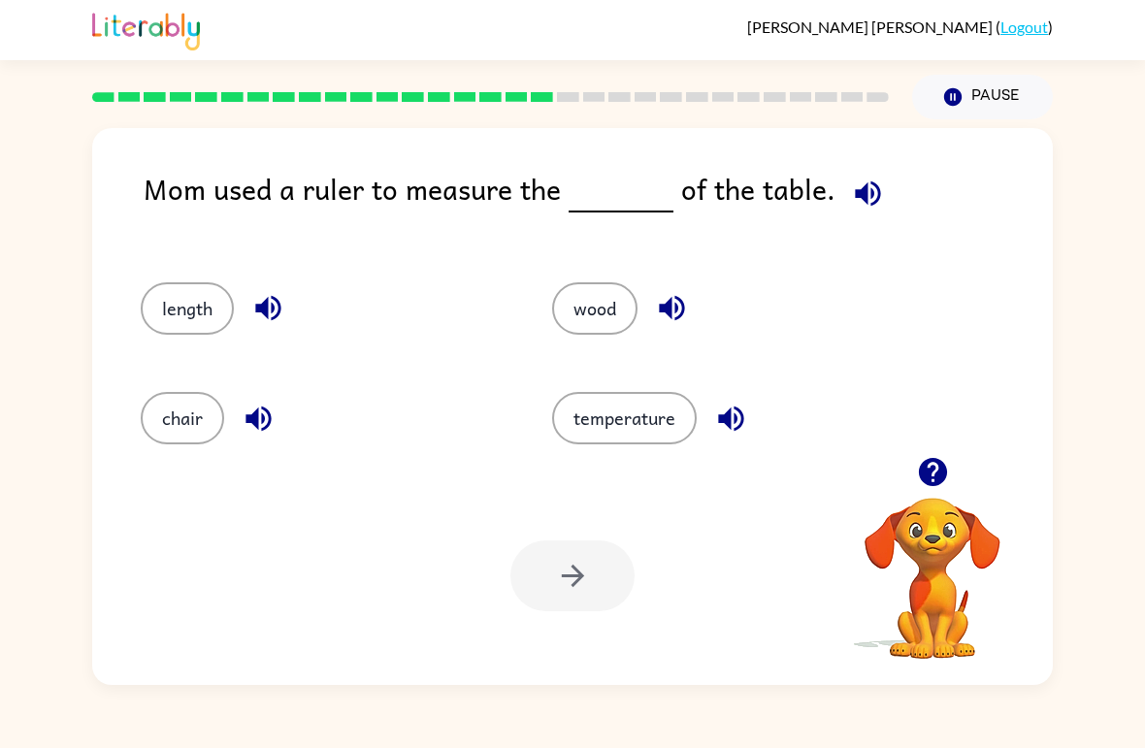
click at [193, 334] on button "length" at bounding box center [187, 308] width 93 height 52
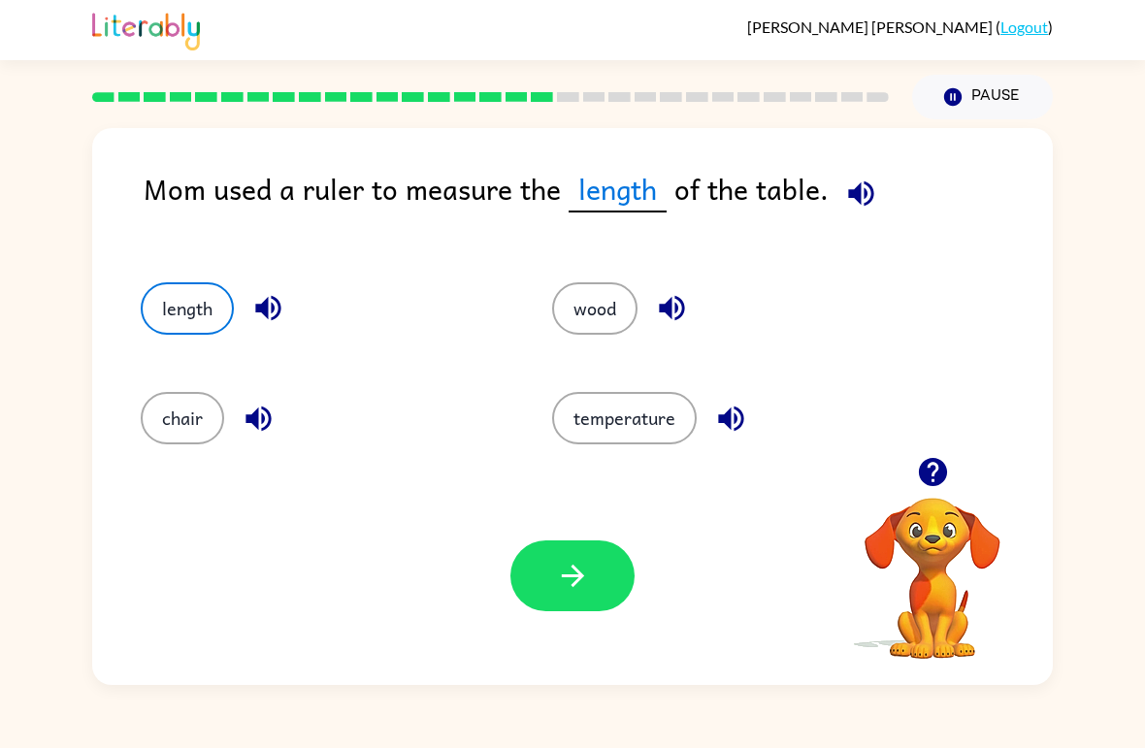
click at [203, 343] on div "length" at bounding box center [310, 301] width 412 height 110
click at [580, 568] on icon "button" at bounding box center [573, 576] width 34 height 34
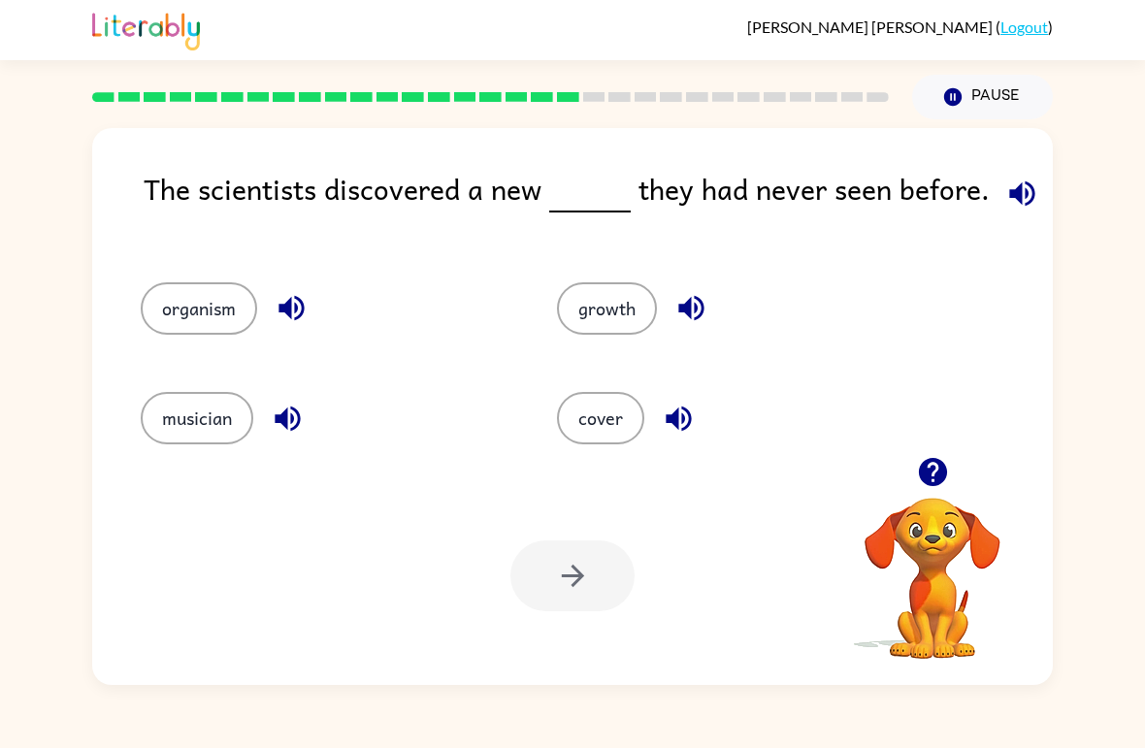
click at [160, 351] on div "organism" at bounding box center [312, 301] width 416 height 110
click at [192, 285] on button "organism" at bounding box center [199, 308] width 116 height 52
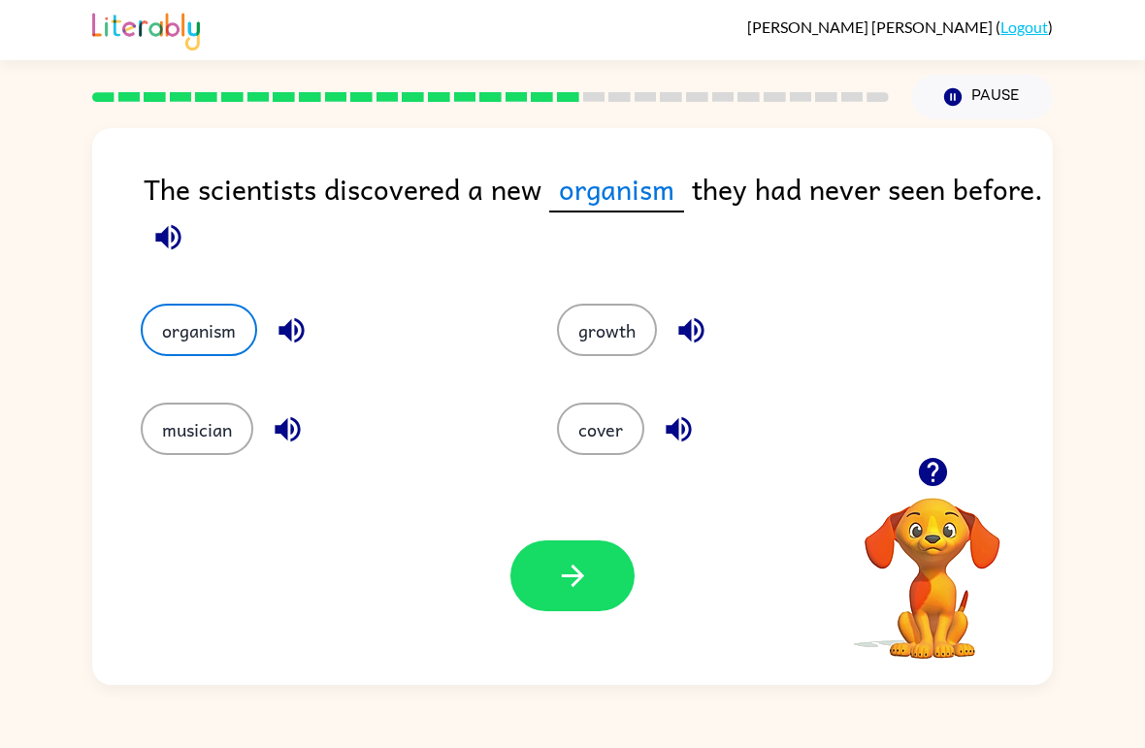
click at [601, 584] on button "button" at bounding box center [573, 576] width 124 height 71
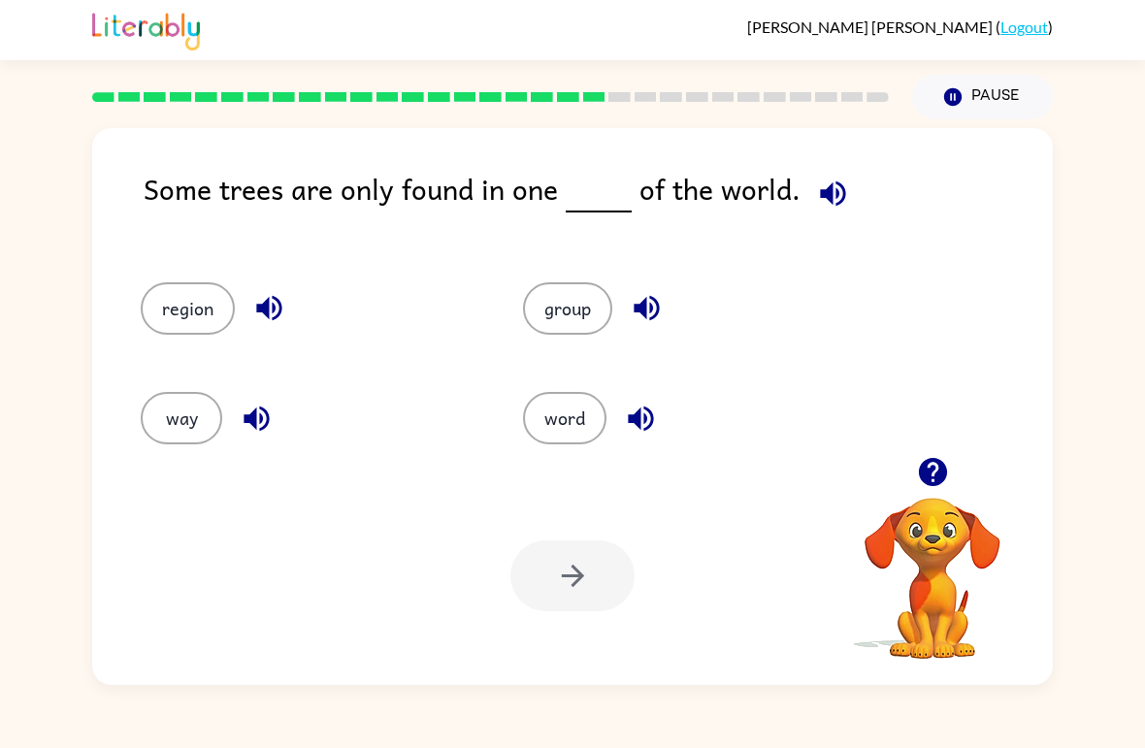
click at [195, 303] on button "region" at bounding box center [188, 308] width 94 height 52
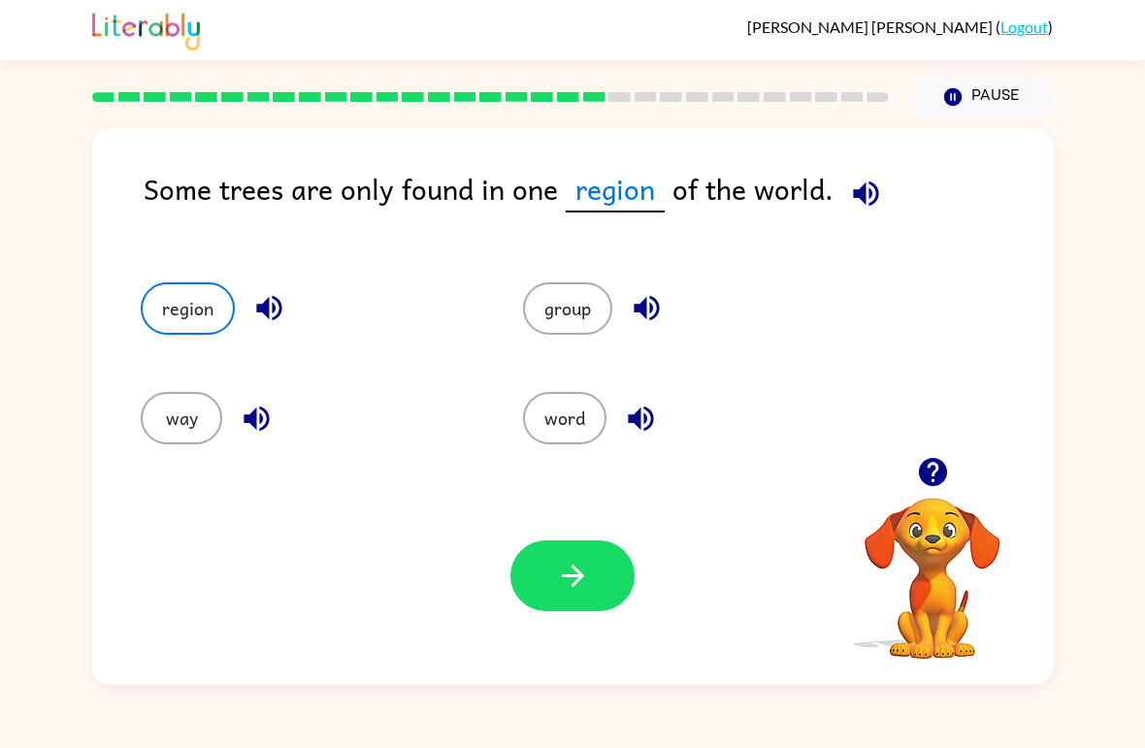
click at [600, 624] on div "Your browser must support playing .mp4 files to use Literably. Please try using…" at bounding box center [572, 576] width 961 height 218
click at [581, 573] on icon "button" at bounding box center [573, 576] width 34 height 34
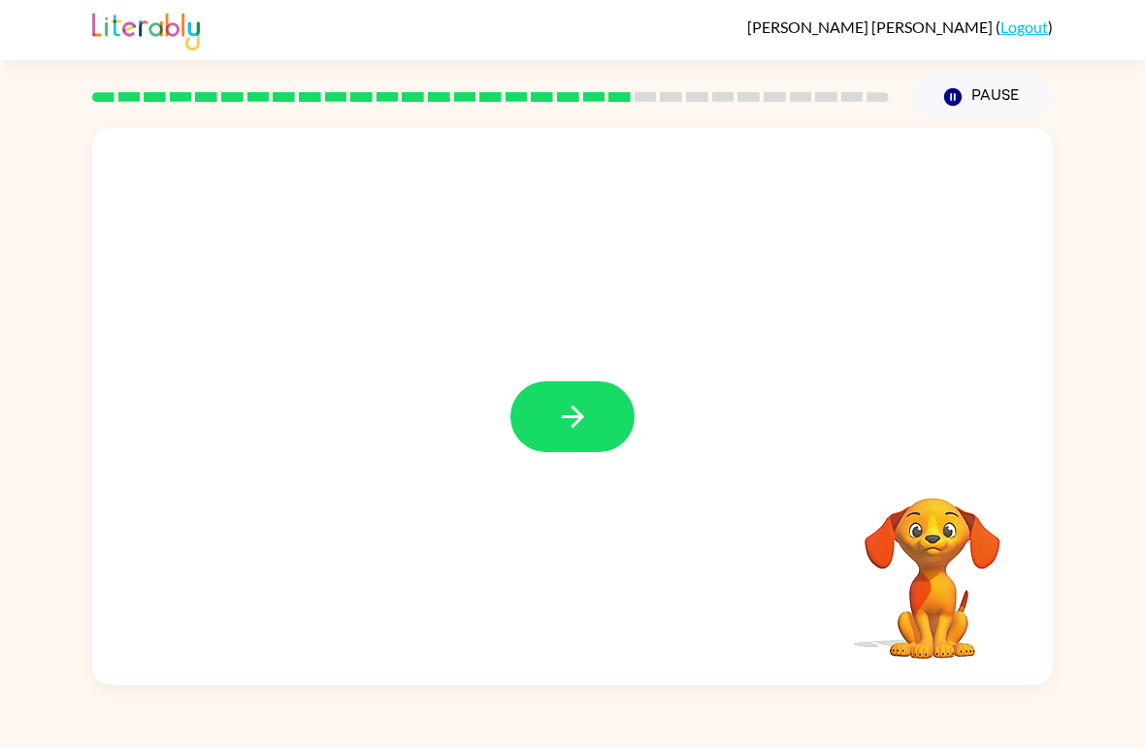
click at [633, 422] on button "button" at bounding box center [573, 416] width 124 height 71
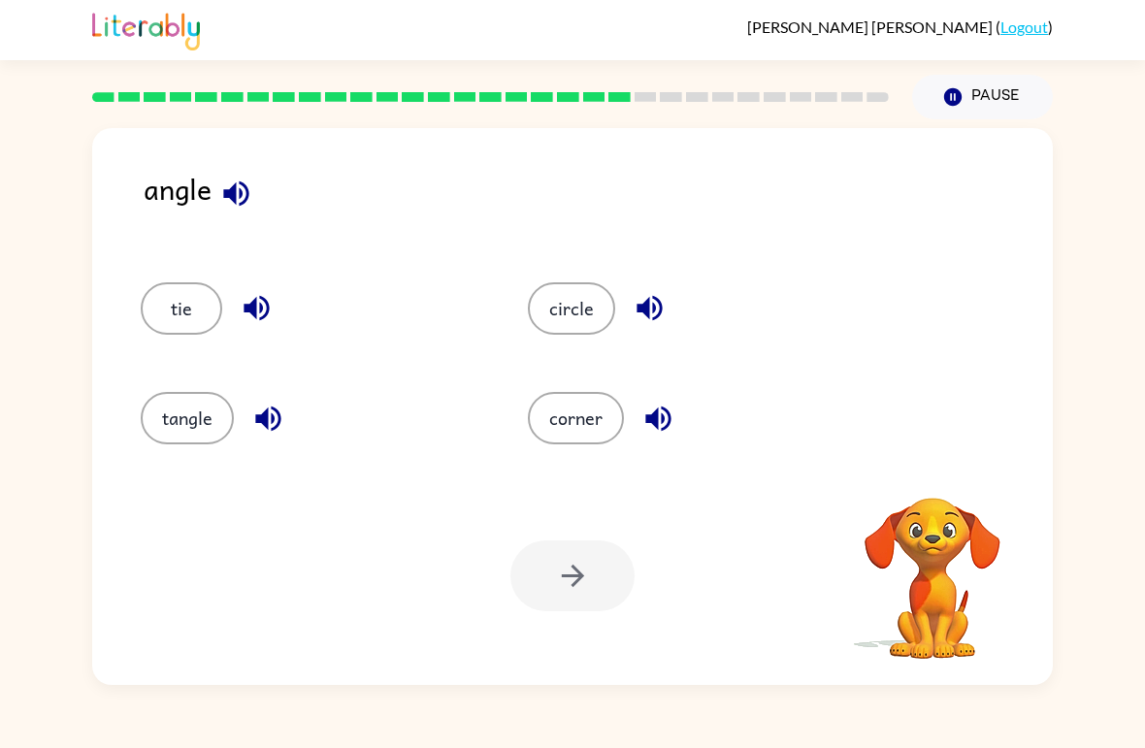
click at [597, 408] on button "corner" at bounding box center [576, 418] width 96 height 52
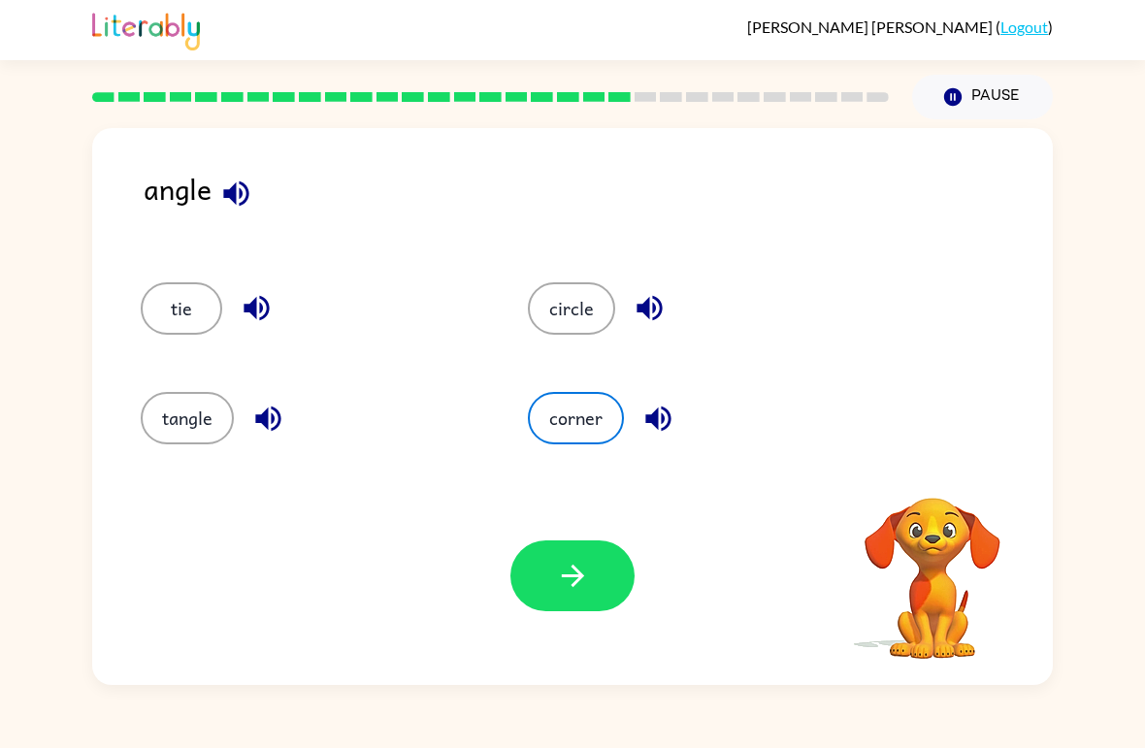
click at [609, 573] on button "button" at bounding box center [573, 576] width 124 height 71
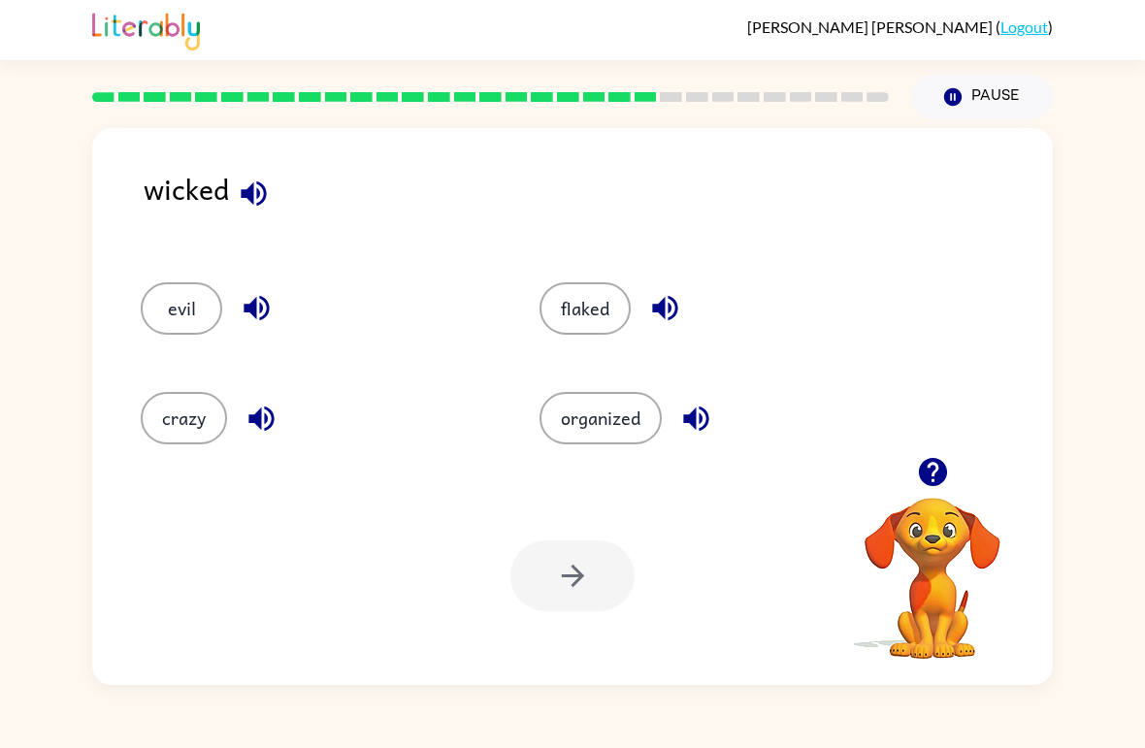
click at [184, 398] on button "crazy" at bounding box center [184, 418] width 86 height 52
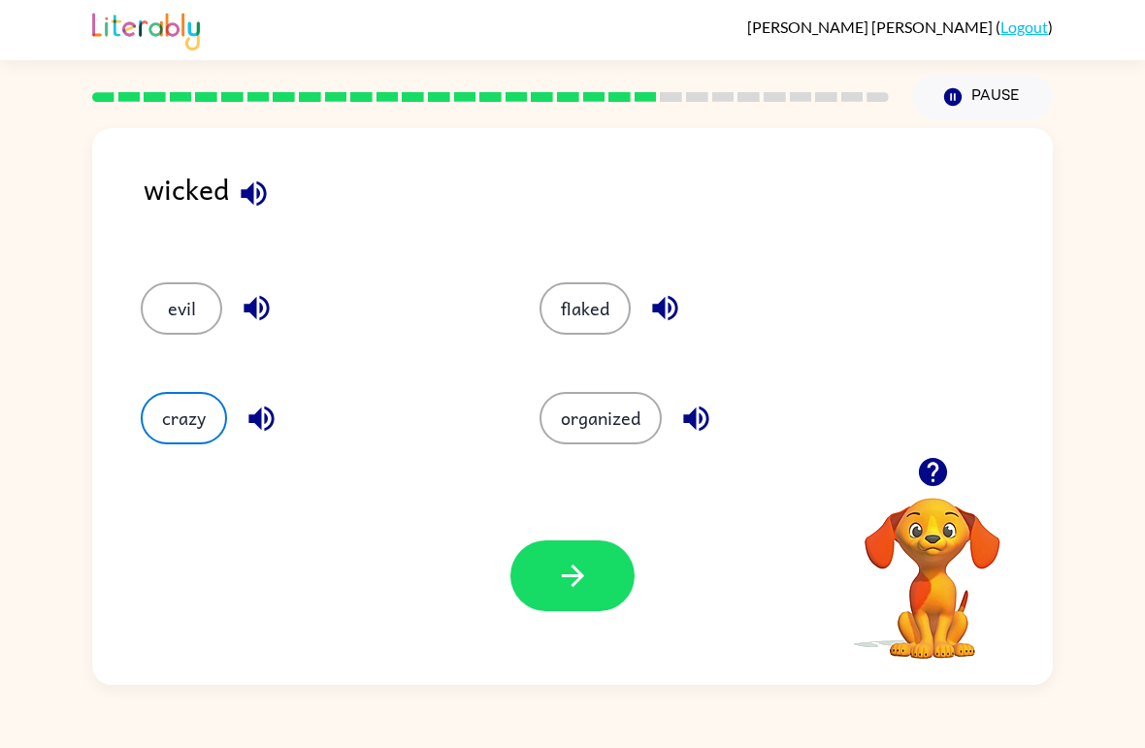
click at [470, 597] on div "Your browser must support playing .mp4 files to use Literably. Please try using…" at bounding box center [572, 576] width 961 height 218
click at [160, 375] on div "crazy" at bounding box center [303, 410] width 399 height 110
click at [170, 420] on button "crazy" at bounding box center [184, 418] width 86 height 52
click at [619, 582] on button "button" at bounding box center [573, 576] width 124 height 71
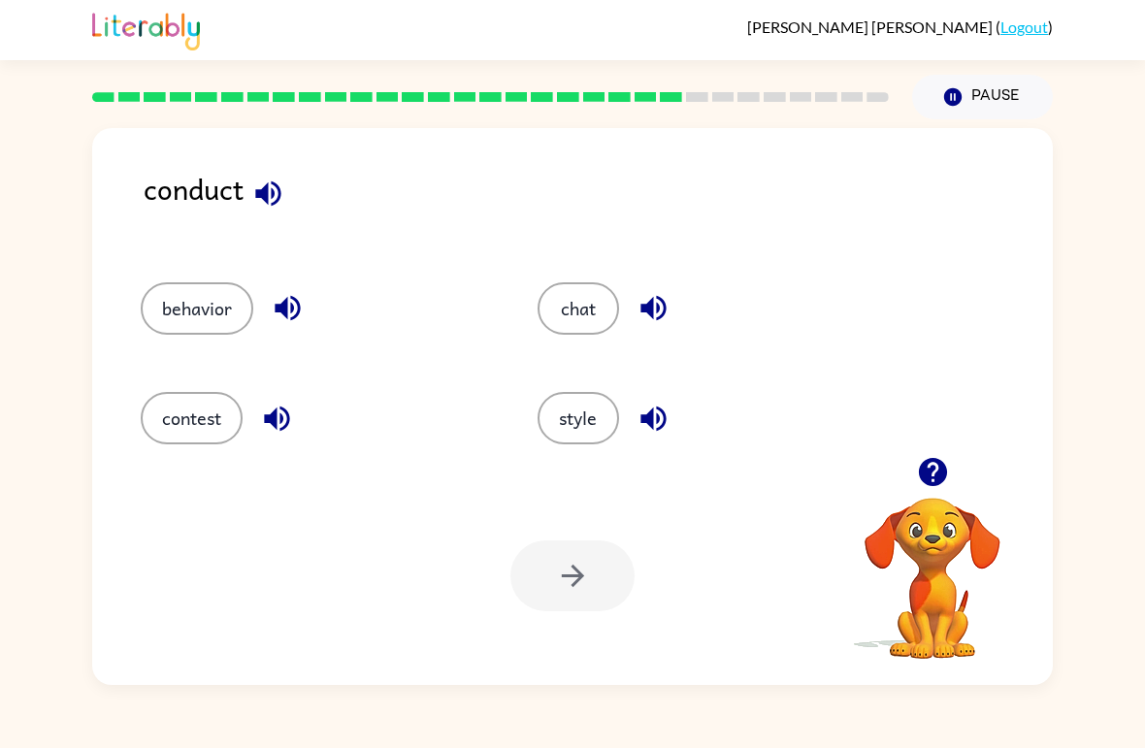
click at [178, 415] on button "contest" at bounding box center [192, 418] width 102 height 52
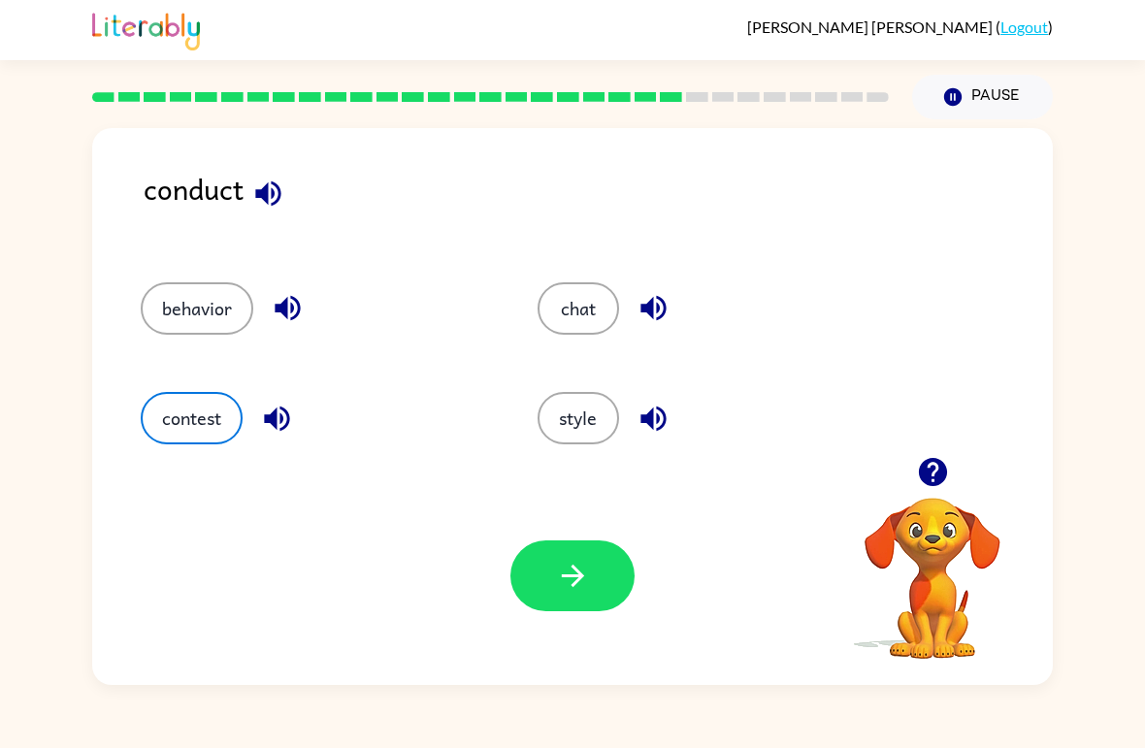
click at [195, 312] on button "behavior" at bounding box center [197, 308] width 113 height 52
click at [538, 583] on button "button" at bounding box center [573, 576] width 124 height 71
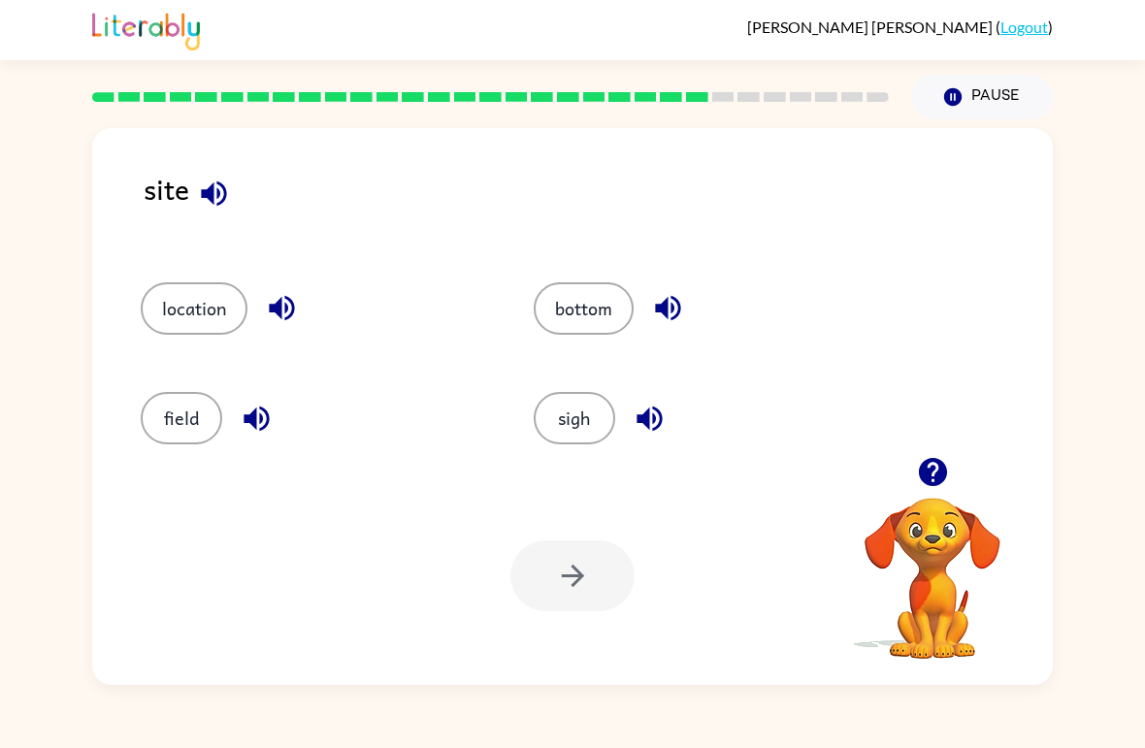
click at [594, 426] on button "sigh" at bounding box center [575, 418] width 82 height 52
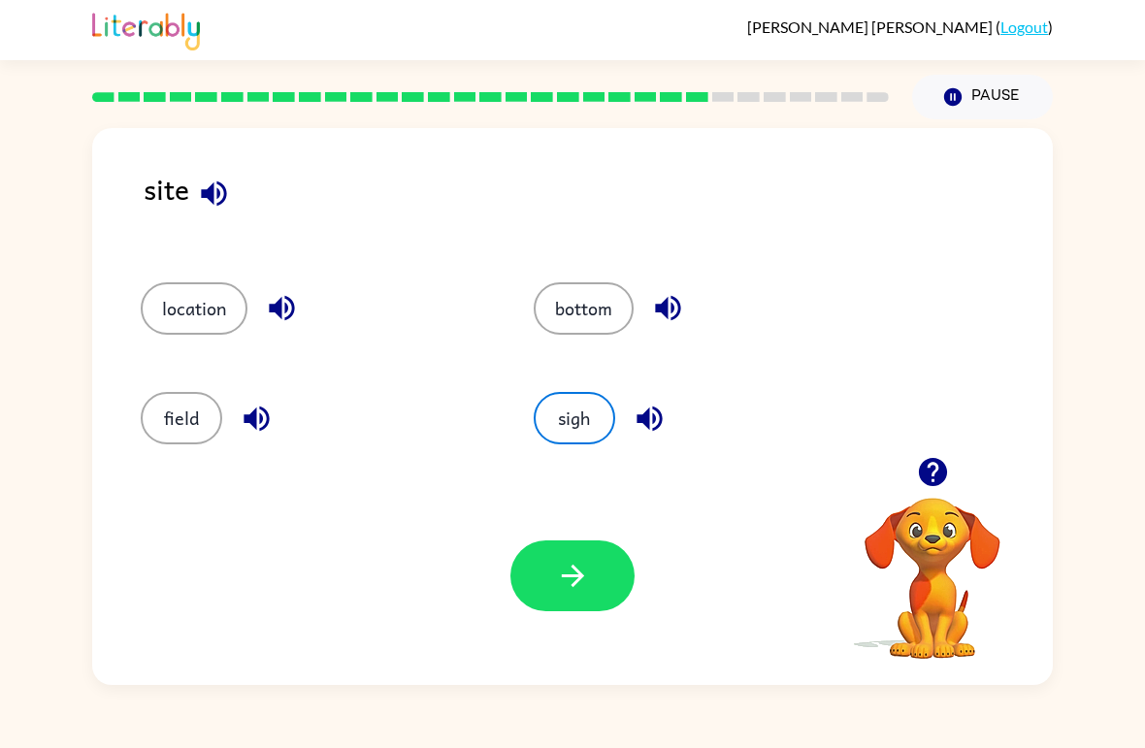
click at [541, 633] on div "Your browser must support playing .mp4 files to use Literably. Please try using…" at bounding box center [572, 576] width 961 height 218
click at [549, 366] on div "sigh" at bounding box center [693, 410] width 393 height 110
click at [552, 411] on button "sigh" at bounding box center [575, 418] width 82 height 52
click at [507, 572] on div "Your browser must support playing .mp4 files to use Literably. Please try using…" at bounding box center [572, 576] width 961 height 218
click at [567, 583] on icon "button" at bounding box center [573, 576] width 34 height 34
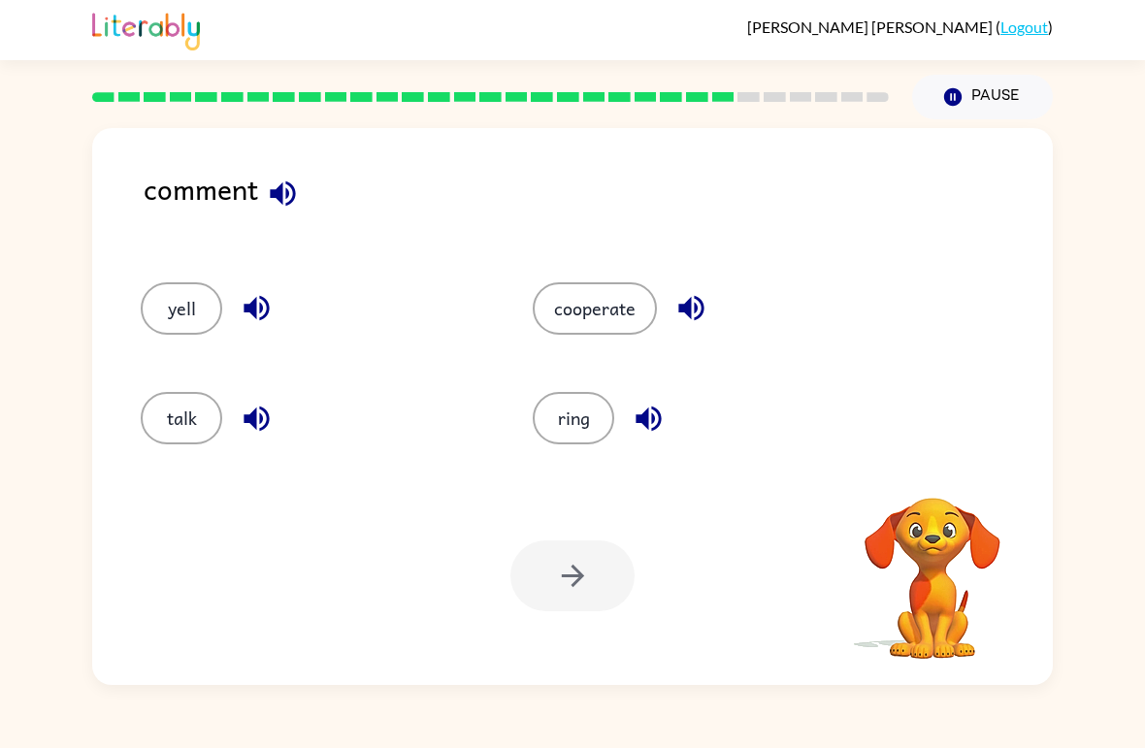
click at [580, 411] on button "ring" at bounding box center [574, 418] width 82 height 52
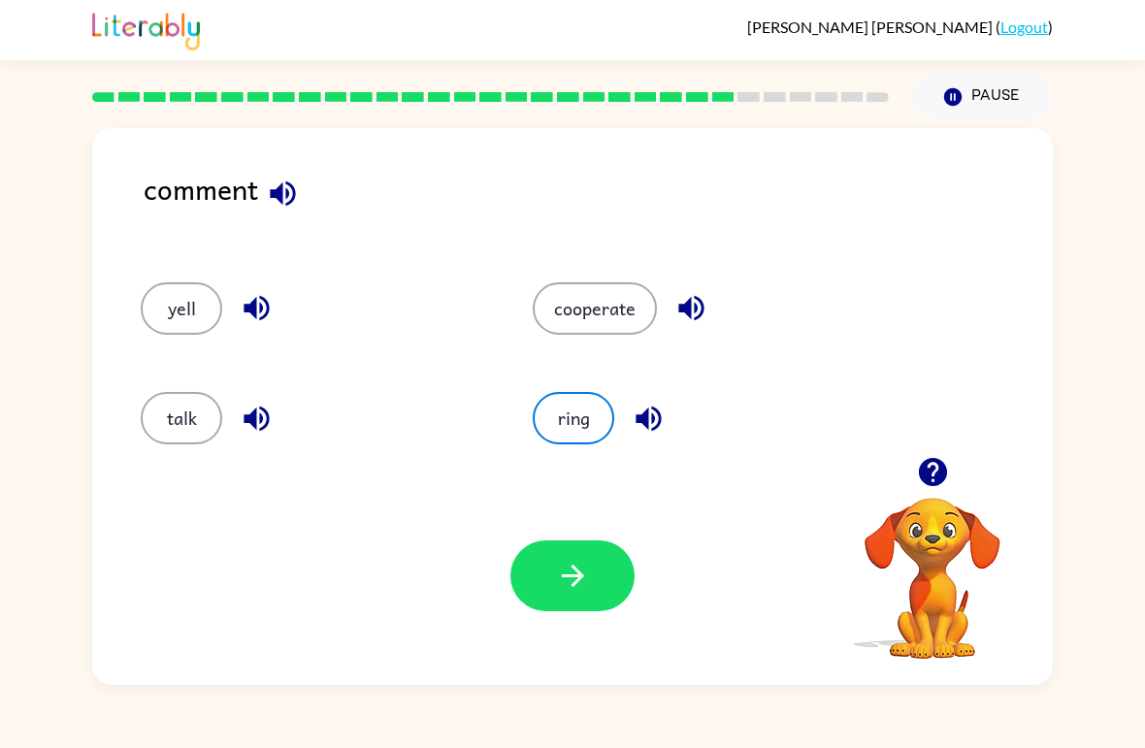
click at [142, 440] on div "talk" at bounding box center [315, 418] width 348 height 52
click at [192, 401] on button "talk" at bounding box center [182, 418] width 82 height 52
click at [631, 579] on button "button" at bounding box center [573, 576] width 124 height 71
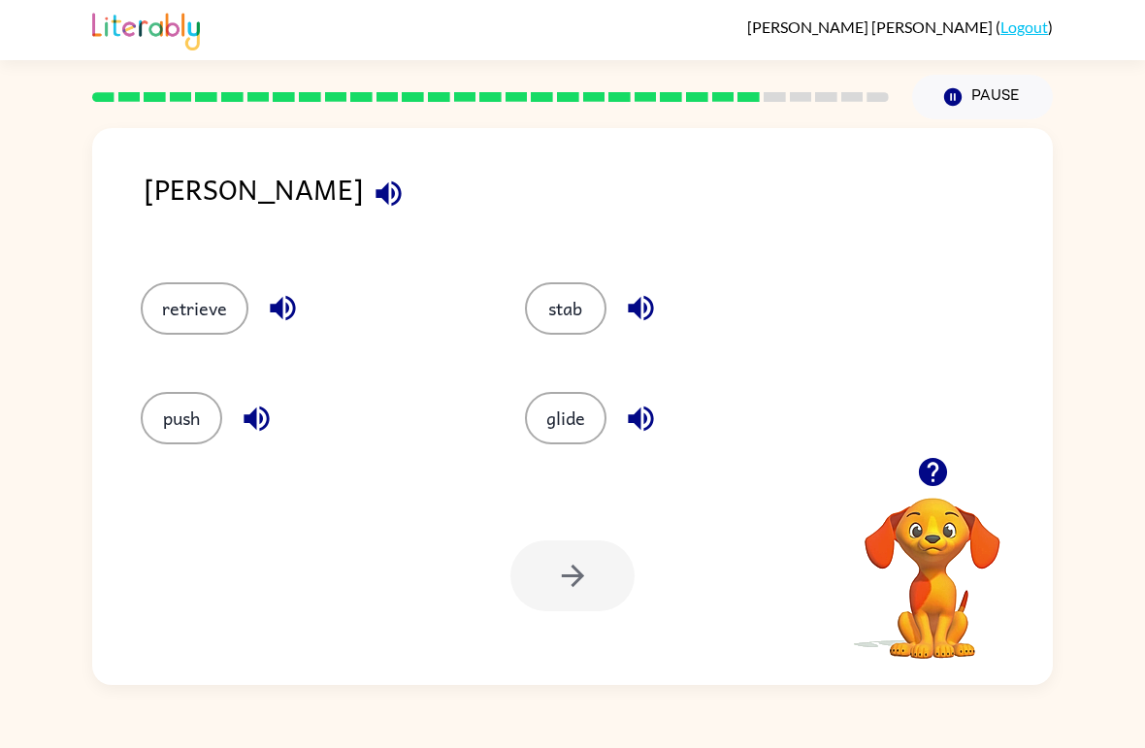
click at [553, 550] on div at bounding box center [573, 576] width 124 height 71
click at [194, 308] on button "retrieve" at bounding box center [195, 308] width 108 height 52
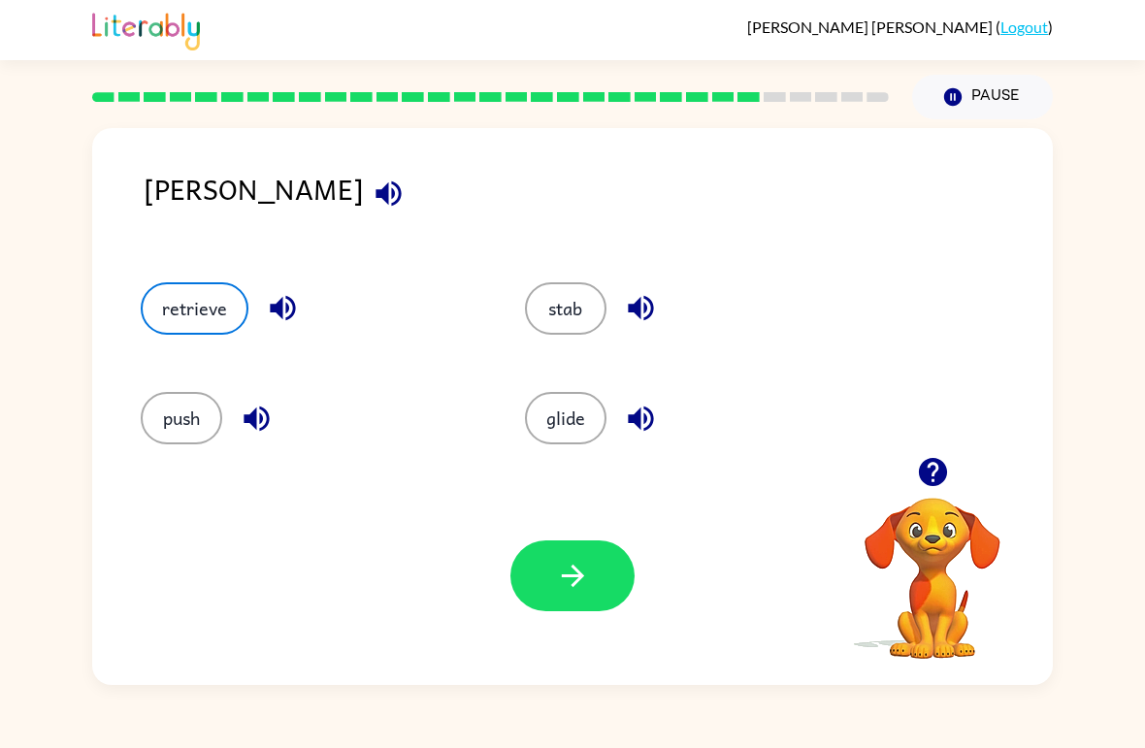
click at [549, 632] on div "Your browser must support playing .mp4 files to use Literably. Please try using…" at bounding box center [572, 576] width 961 height 218
click at [548, 632] on div "Your browser must support playing .mp4 files to use Literably. Please try using…" at bounding box center [572, 576] width 961 height 218
click at [235, 328] on button "retrieve" at bounding box center [195, 308] width 108 height 52
click at [591, 622] on div "Your browser must support playing .mp4 files to use Literably. Please try using…" at bounding box center [572, 576] width 961 height 218
click at [554, 571] on button "button" at bounding box center [573, 576] width 124 height 71
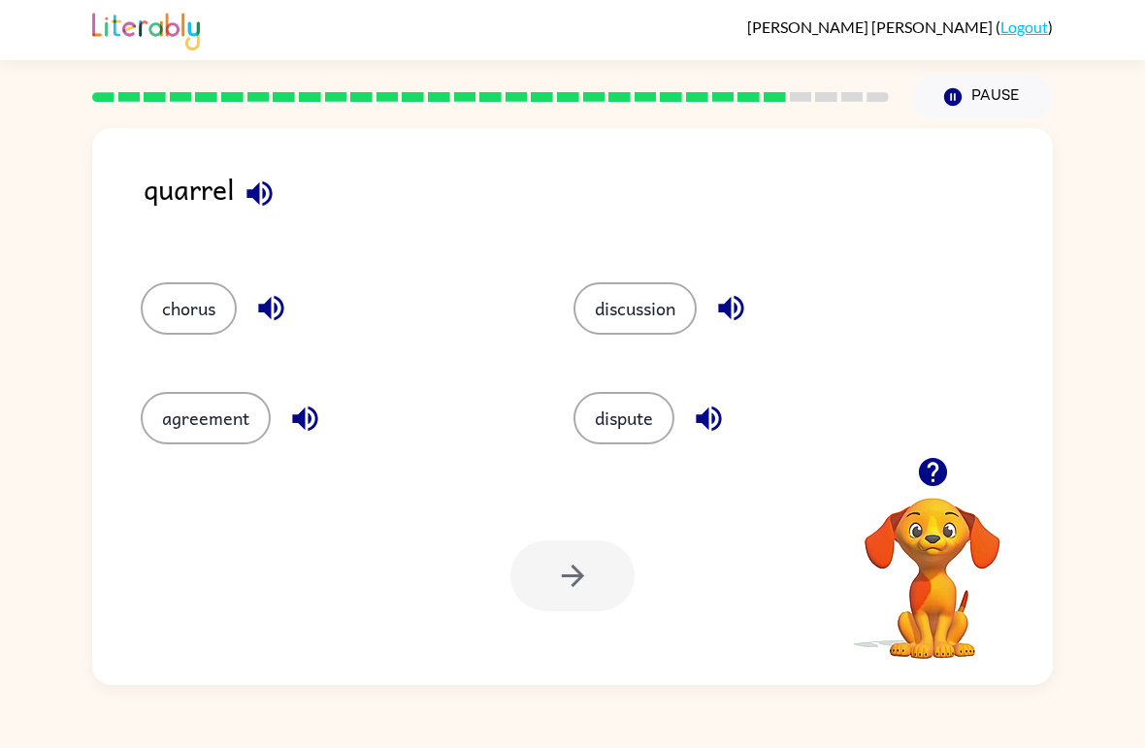
click at [638, 425] on button "dispute" at bounding box center [624, 418] width 101 height 52
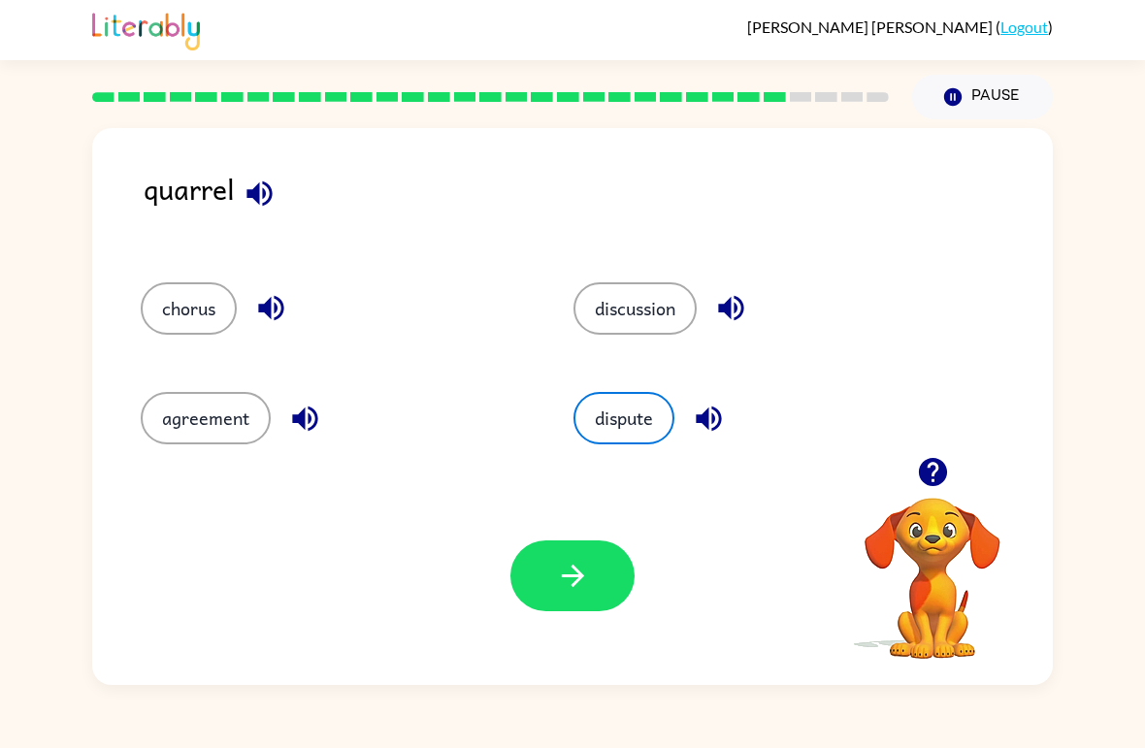
click at [554, 608] on button "button" at bounding box center [573, 576] width 124 height 71
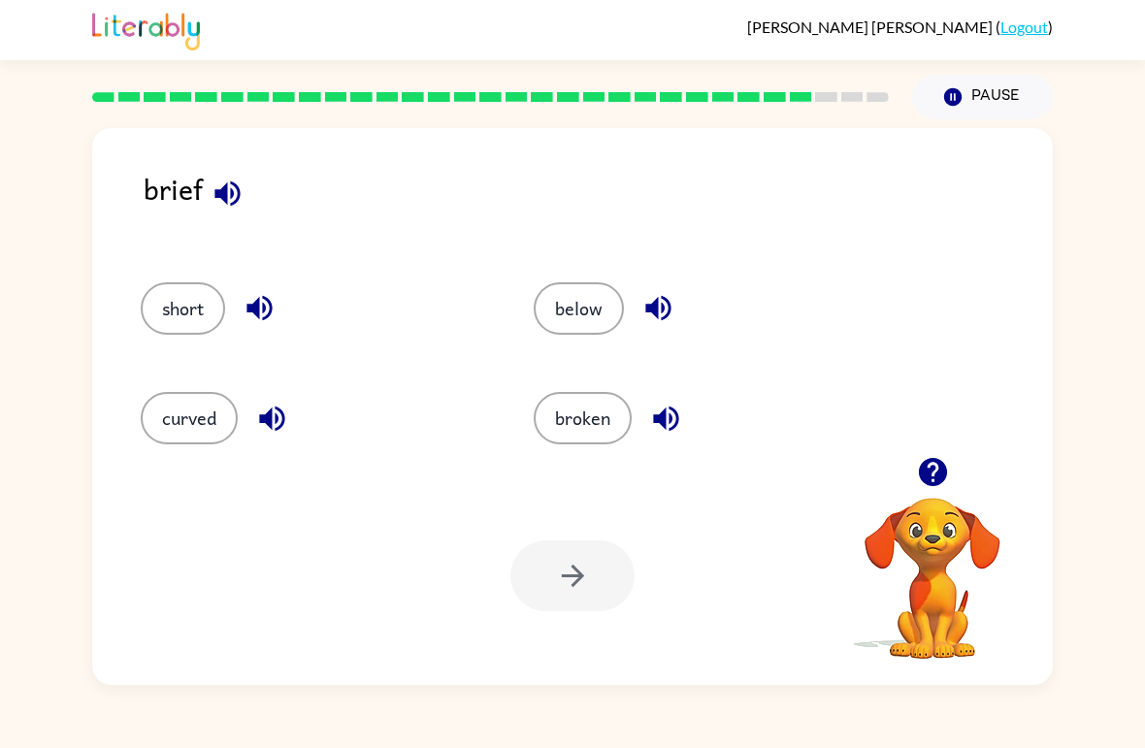
click at [563, 433] on button "broken" at bounding box center [583, 418] width 98 height 52
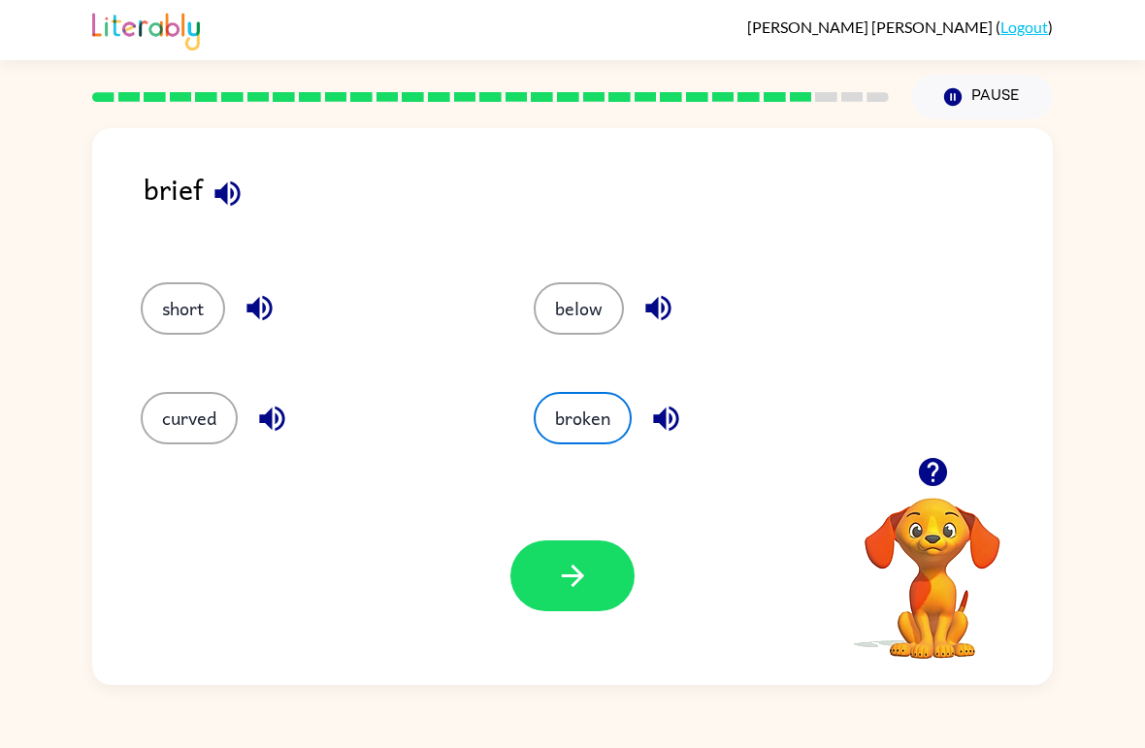
click at [582, 592] on icon "button" at bounding box center [573, 576] width 34 height 34
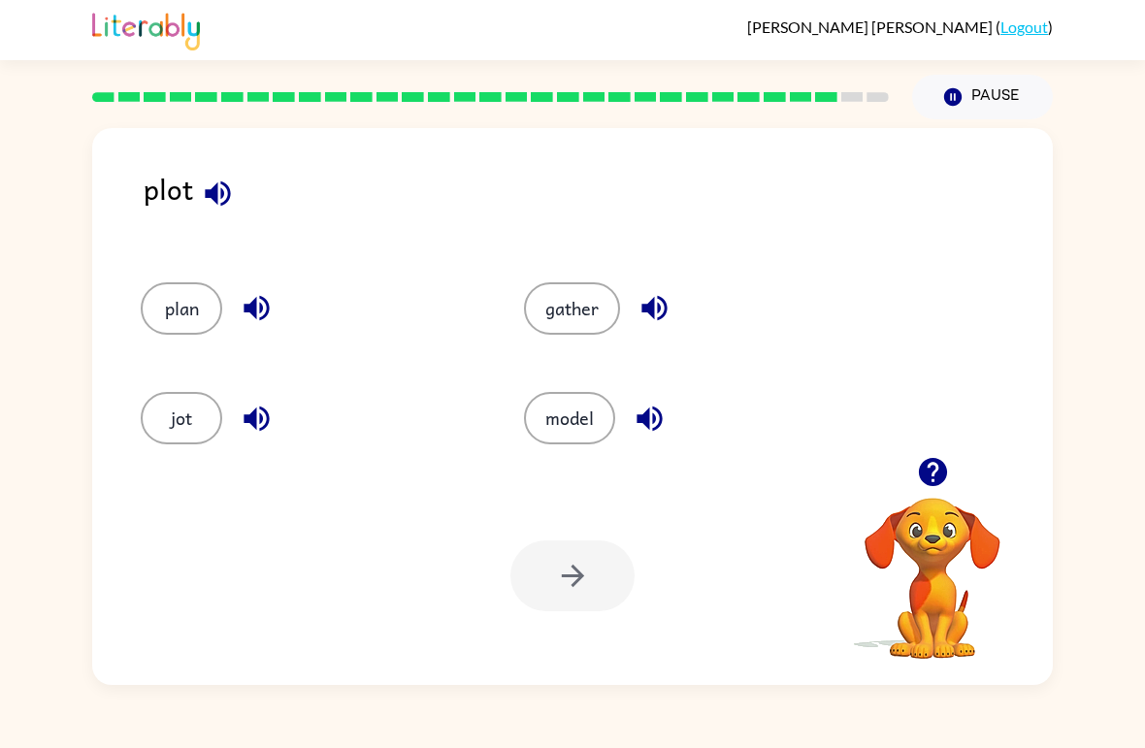
click at [565, 441] on button "model" at bounding box center [569, 418] width 91 height 52
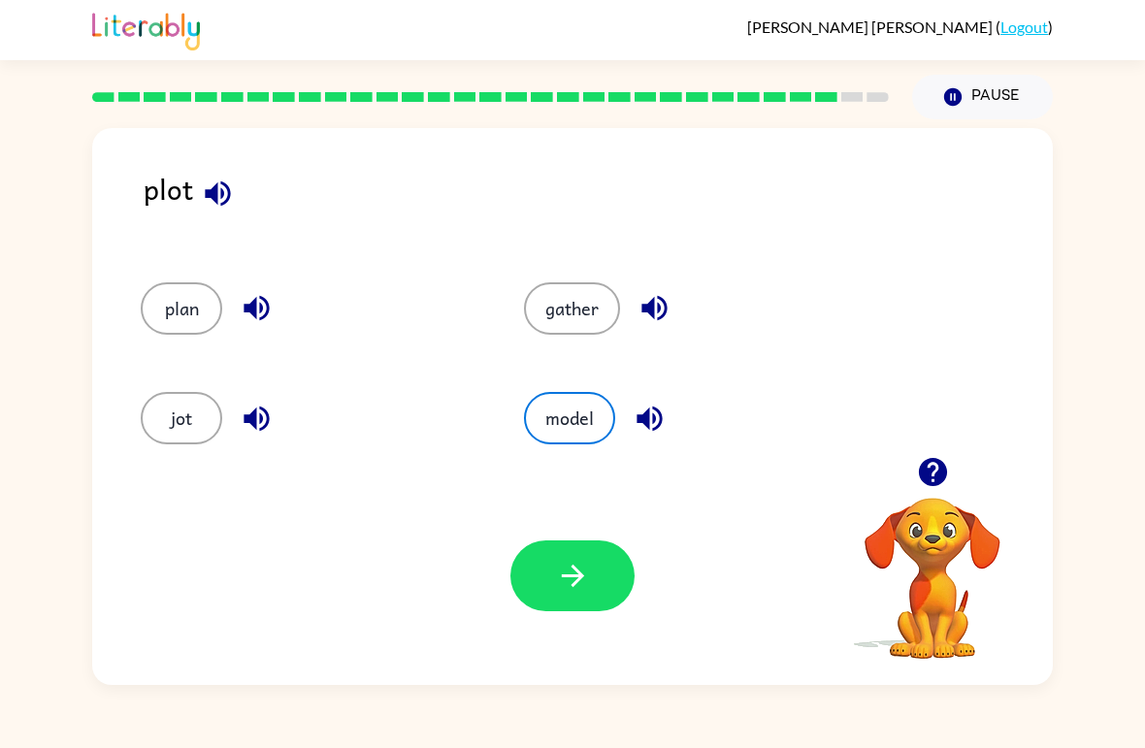
click at [223, 385] on div "jot" at bounding box center [295, 410] width 383 height 110
click at [179, 417] on button "jot" at bounding box center [182, 418] width 82 height 52
click at [170, 438] on button "jot" at bounding box center [182, 418] width 82 height 52
click at [537, 566] on button "button" at bounding box center [573, 576] width 124 height 71
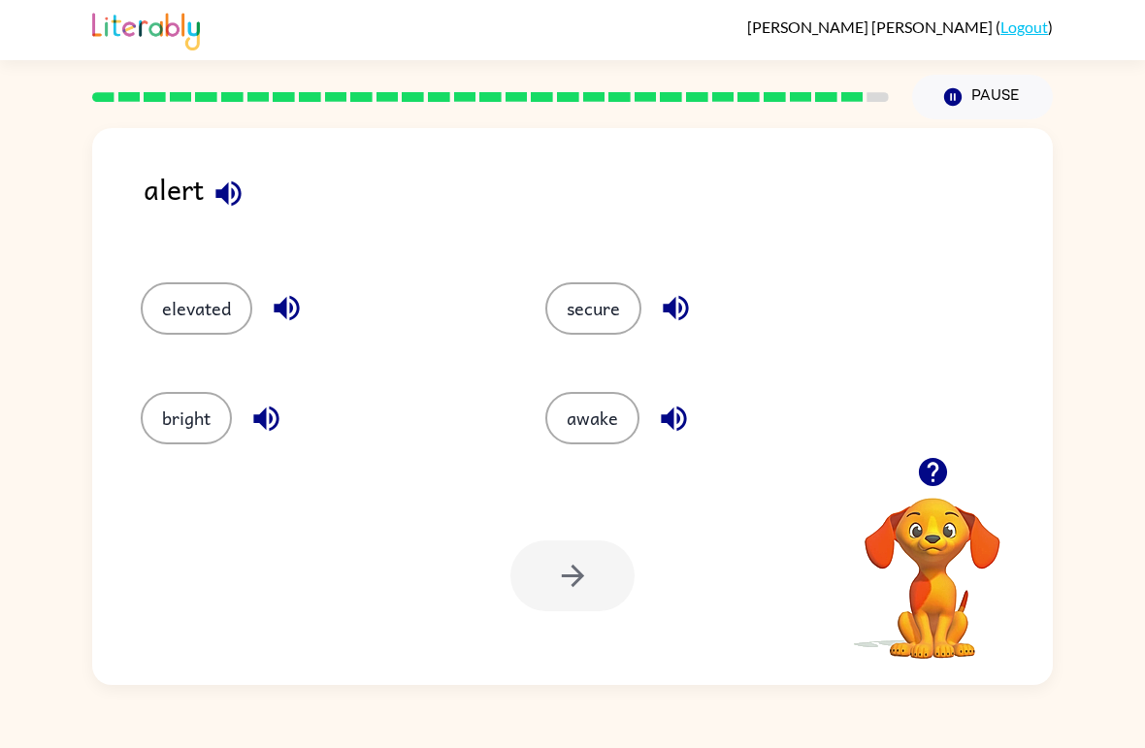
click at [567, 287] on button "secure" at bounding box center [594, 308] width 96 height 52
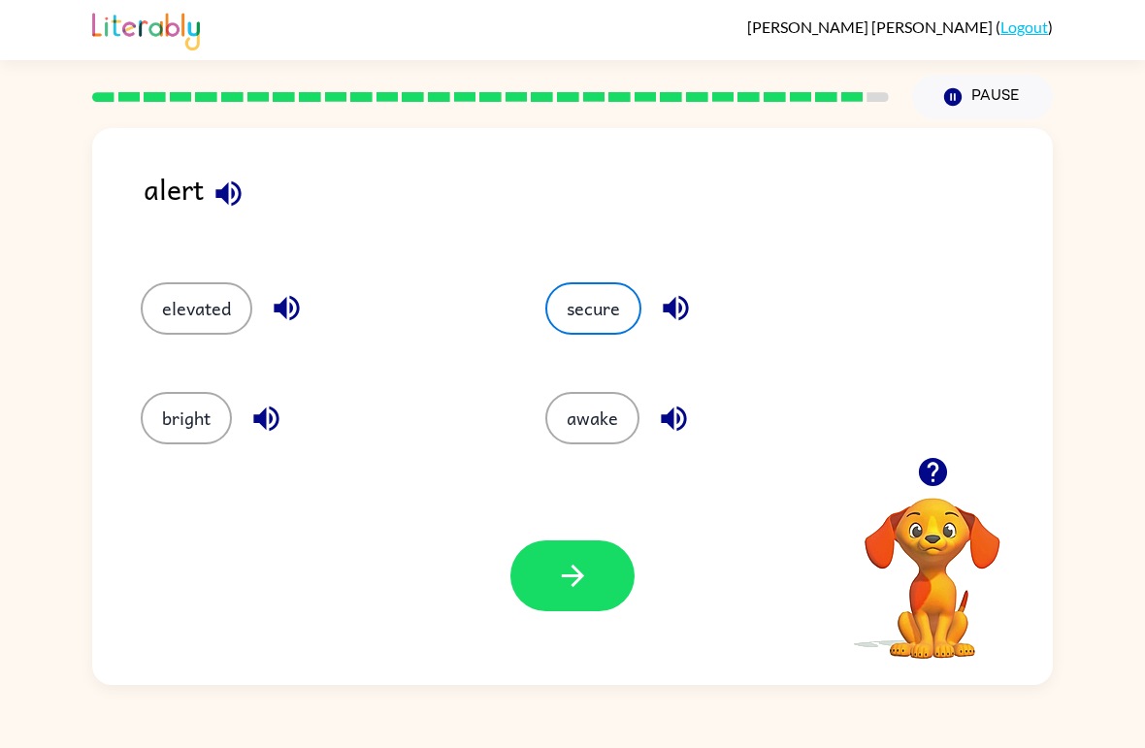
click at [547, 588] on button "button" at bounding box center [573, 576] width 124 height 71
